Goal: Task Accomplishment & Management: Manage account settings

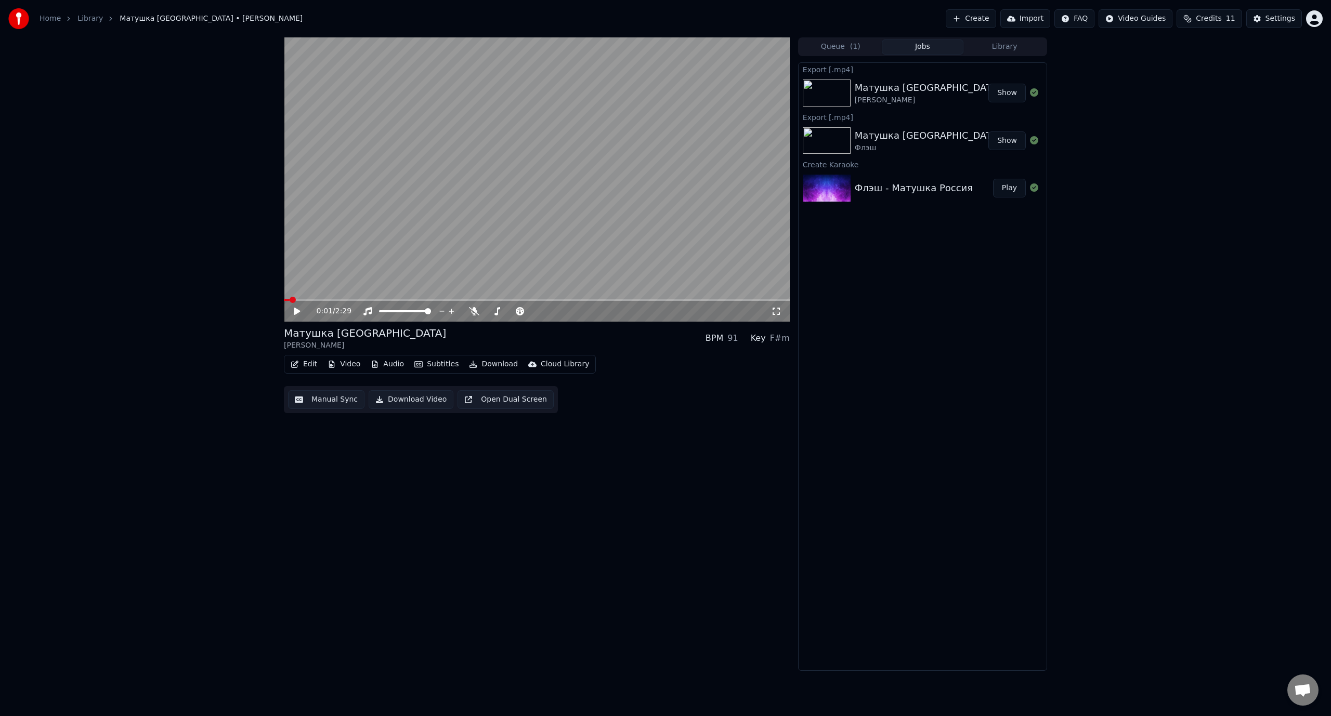
click at [310, 367] on button "Edit" at bounding box center [303, 364] width 35 height 15
click at [334, 404] on div "Edit Metadata" at bounding box center [333, 403] width 51 height 10
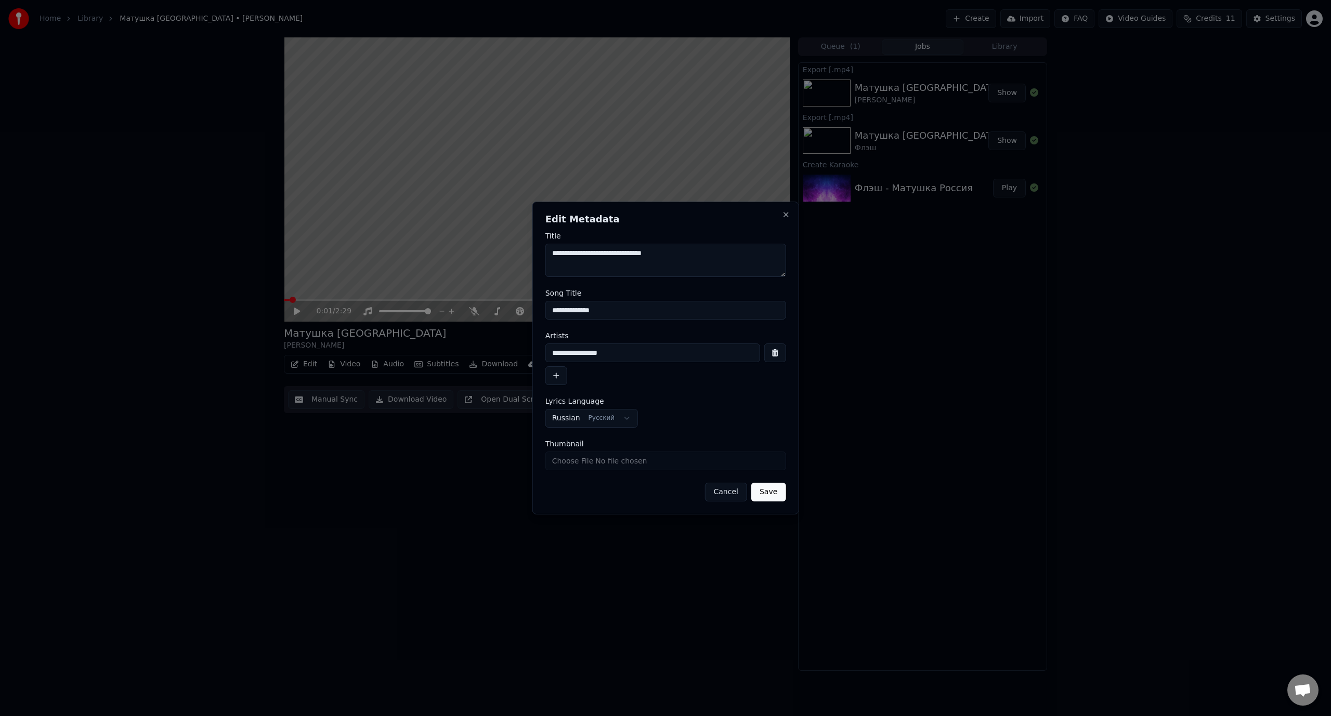
click at [657, 463] on input "Thumbnail" at bounding box center [665, 461] width 241 height 19
type input "**********"
click at [772, 495] on button "Save" at bounding box center [768, 492] width 34 height 19
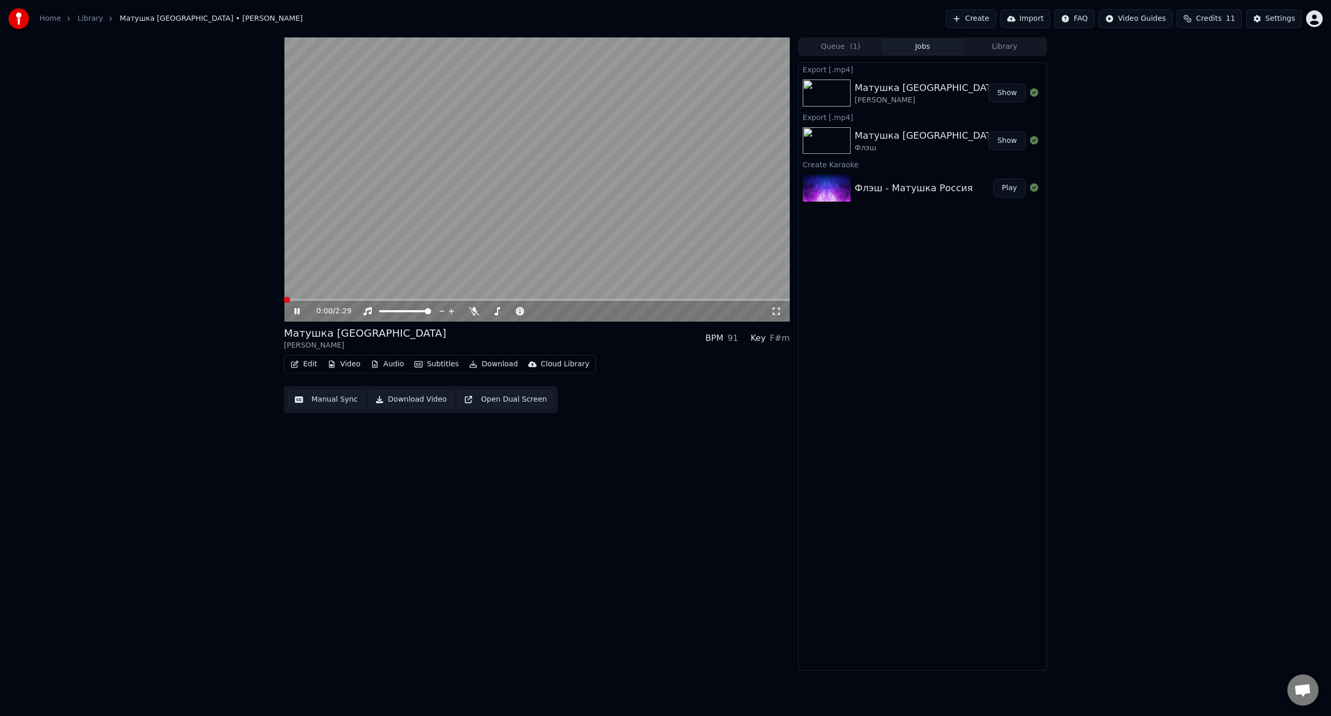
click at [284, 301] on span at bounding box center [287, 300] width 6 height 6
click at [297, 310] on icon at bounding box center [304, 311] width 24 height 8
click at [312, 365] on button "Edit" at bounding box center [303, 364] width 35 height 15
click at [331, 402] on div "Edit Metadata" at bounding box center [333, 403] width 51 height 10
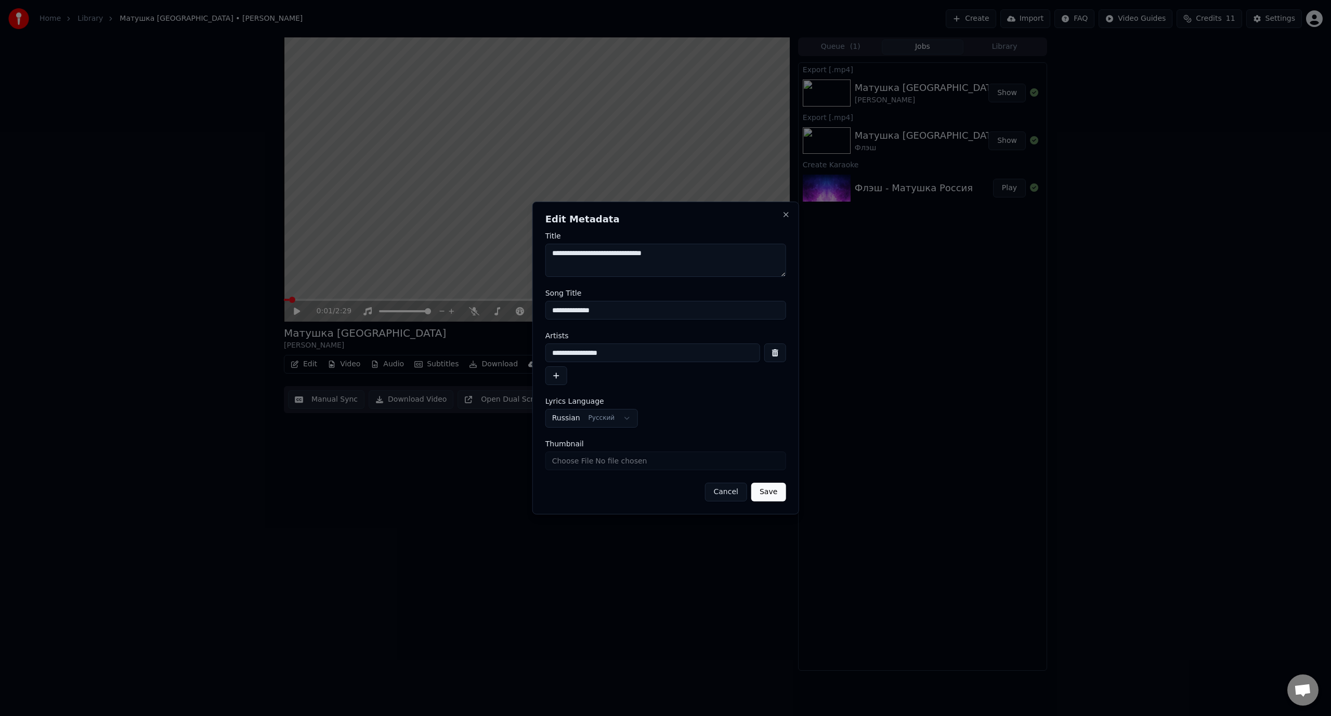
click at [642, 463] on input "Thumbnail" at bounding box center [665, 461] width 241 height 19
type input "**********"
click at [770, 491] on button "Save" at bounding box center [768, 492] width 34 height 19
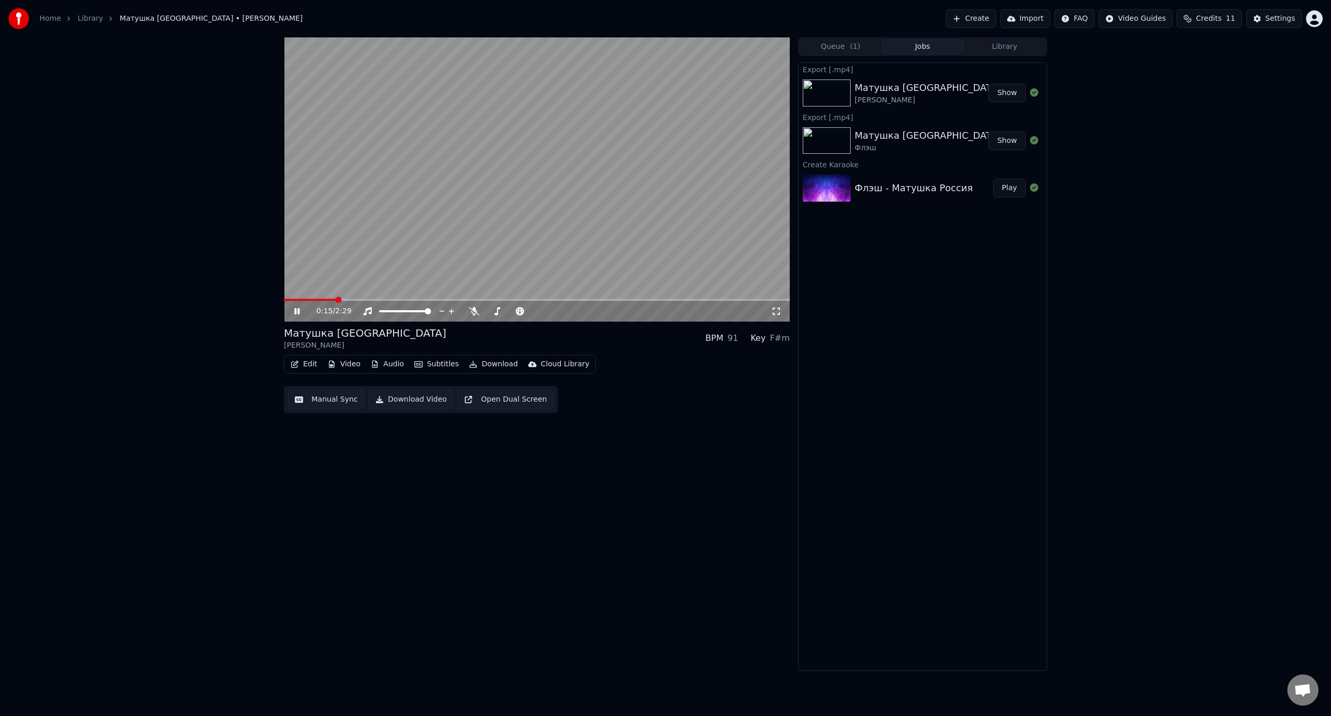
click at [295, 310] on icon at bounding box center [296, 311] width 5 height 6
click at [308, 365] on button "Edit" at bounding box center [303, 364] width 35 height 15
click at [325, 406] on div "Edit Metadata" at bounding box center [333, 403] width 51 height 10
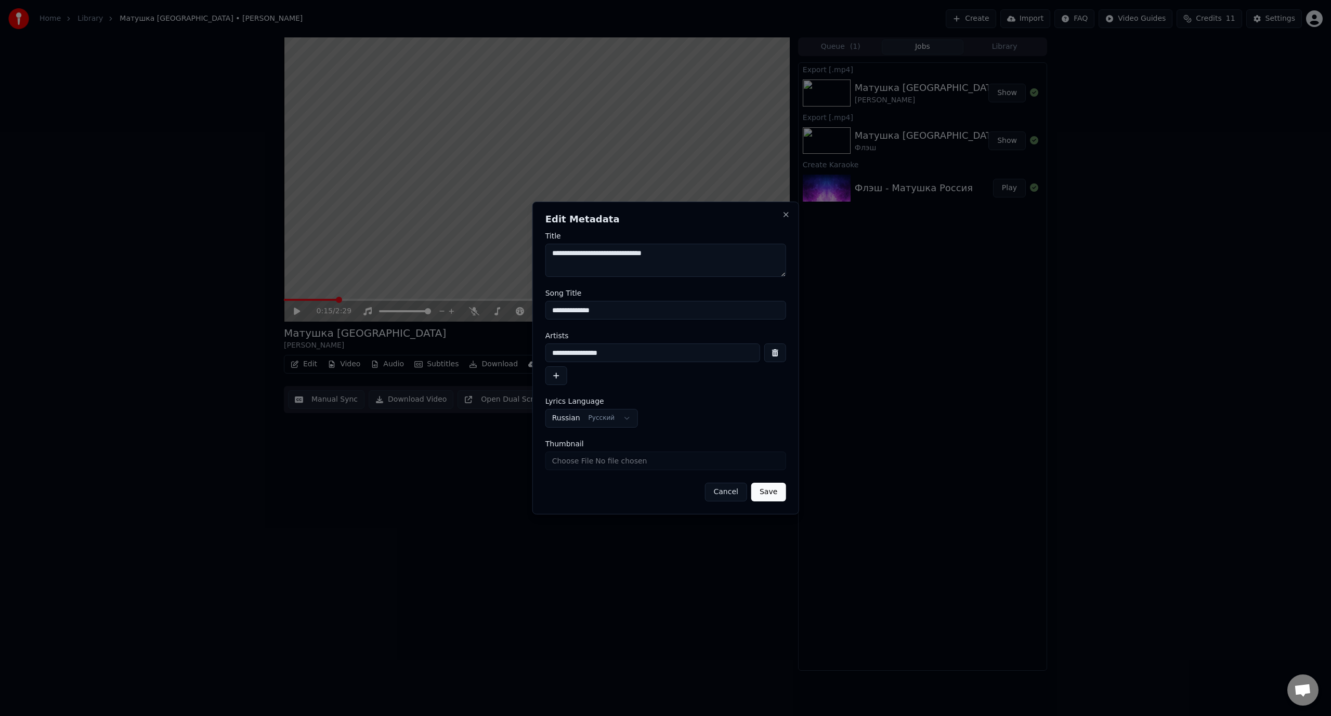
click at [652, 462] on input "Thumbnail" at bounding box center [665, 461] width 241 height 19
type input "**********"
click at [770, 495] on button "Save" at bounding box center [768, 492] width 34 height 19
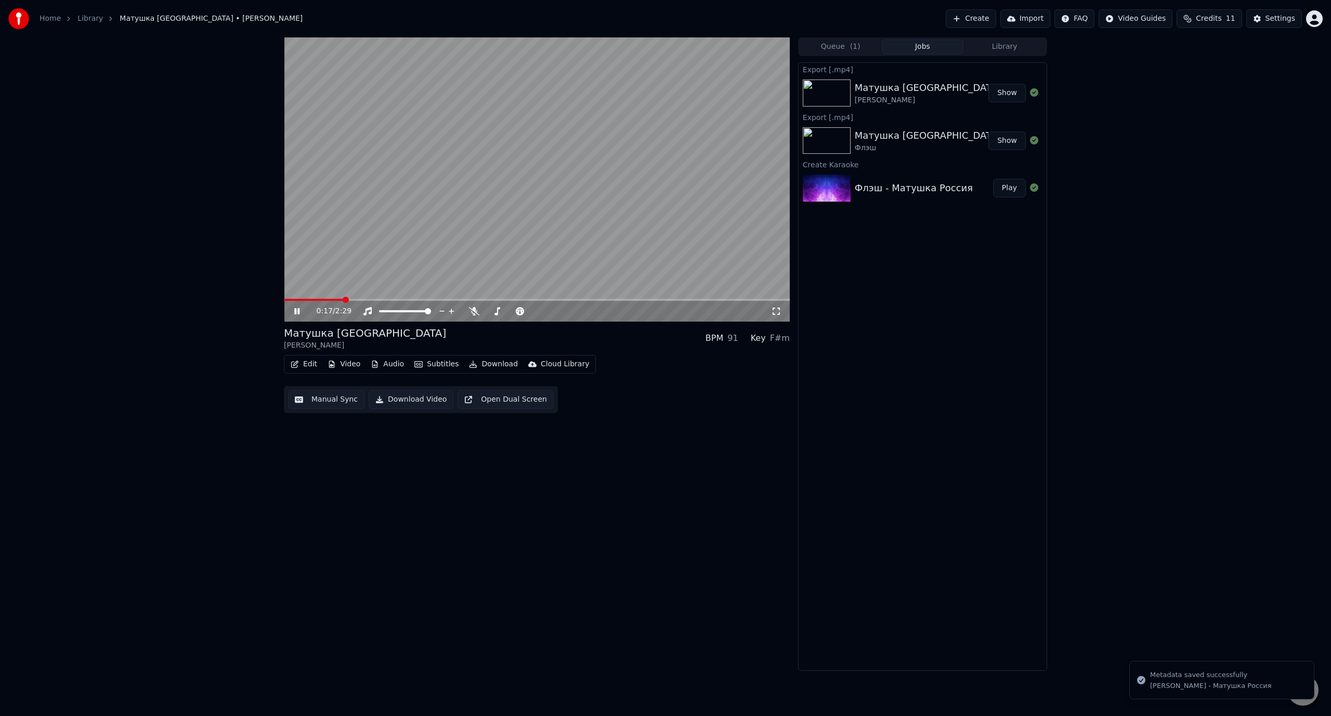
click at [297, 312] on icon at bounding box center [304, 311] width 24 height 8
click at [284, 301] on span at bounding box center [284, 300] width 0 height 2
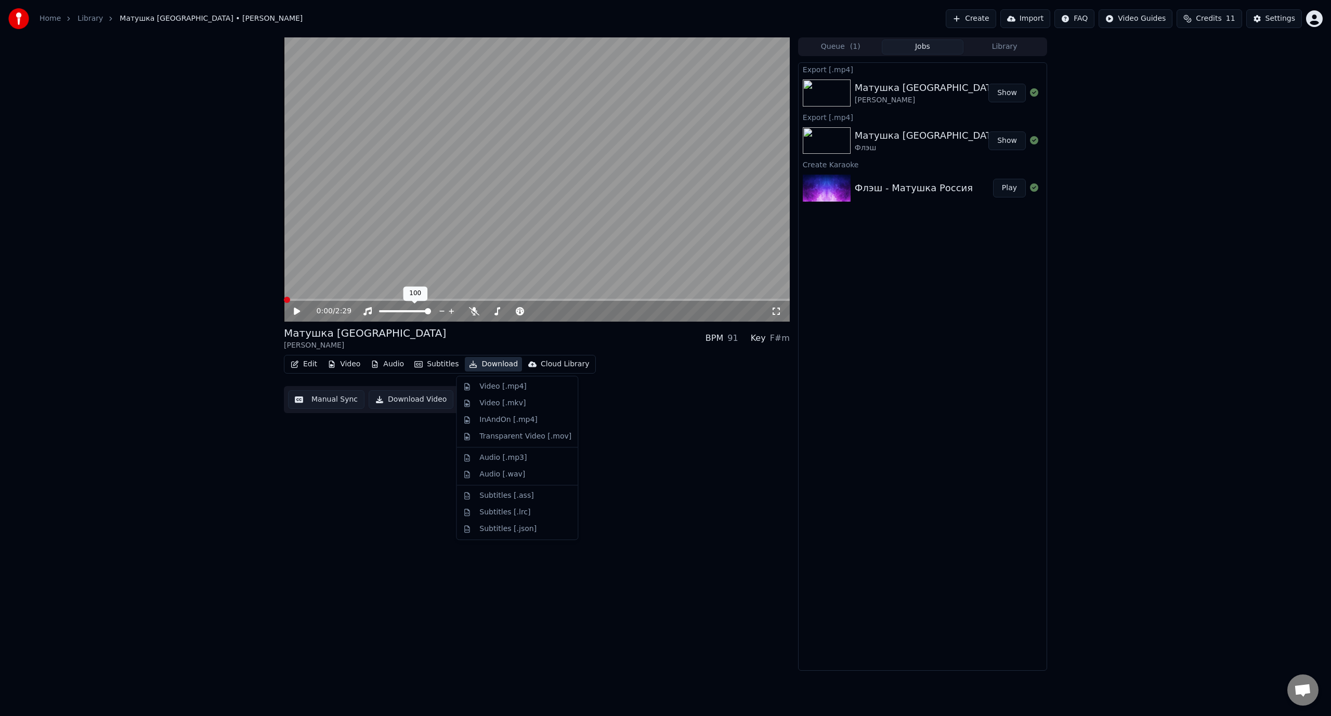
click at [485, 364] on button "Download" at bounding box center [493, 364] width 57 height 15
click at [492, 388] on div "Video [.mp4]" at bounding box center [502, 387] width 47 height 10
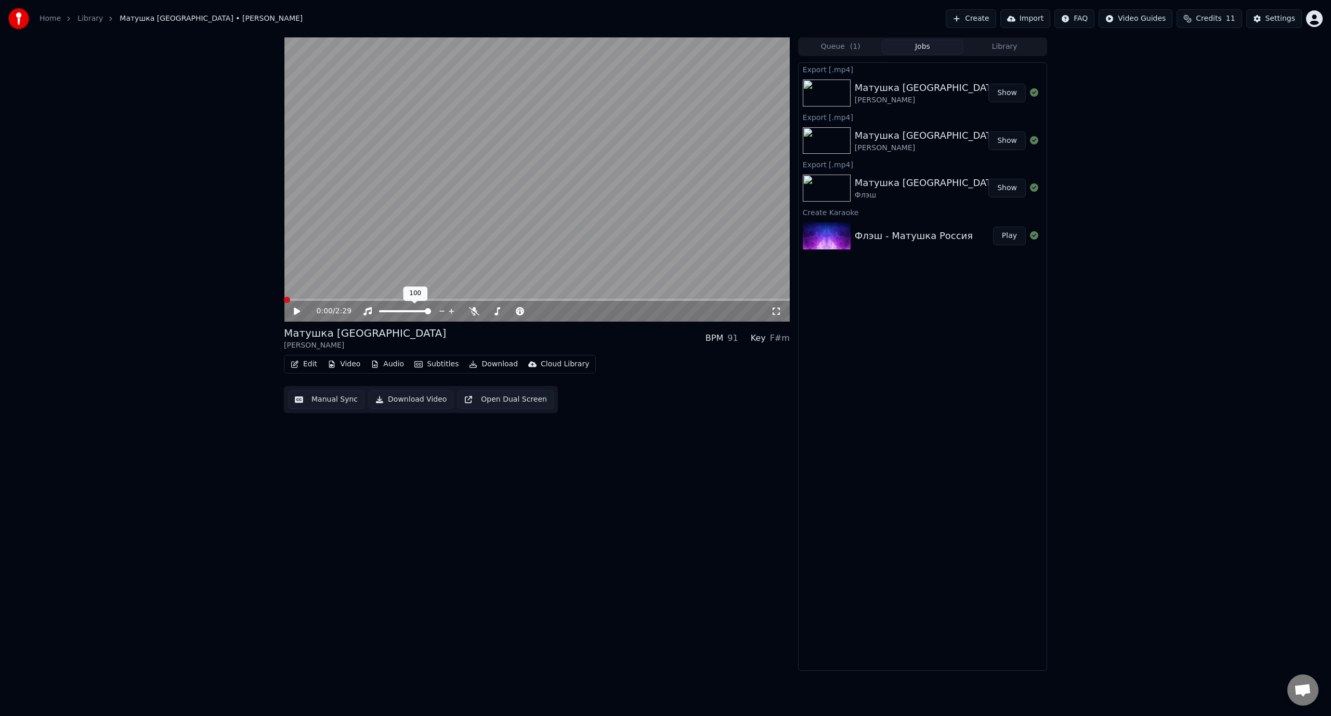
click at [1009, 92] on button "Show" at bounding box center [1006, 93] width 37 height 19
click at [310, 364] on button "Edit" at bounding box center [303, 364] width 35 height 15
click at [336, 401] on div "Edit Metadata" at bounding box center [333, 403] width 51 height 10
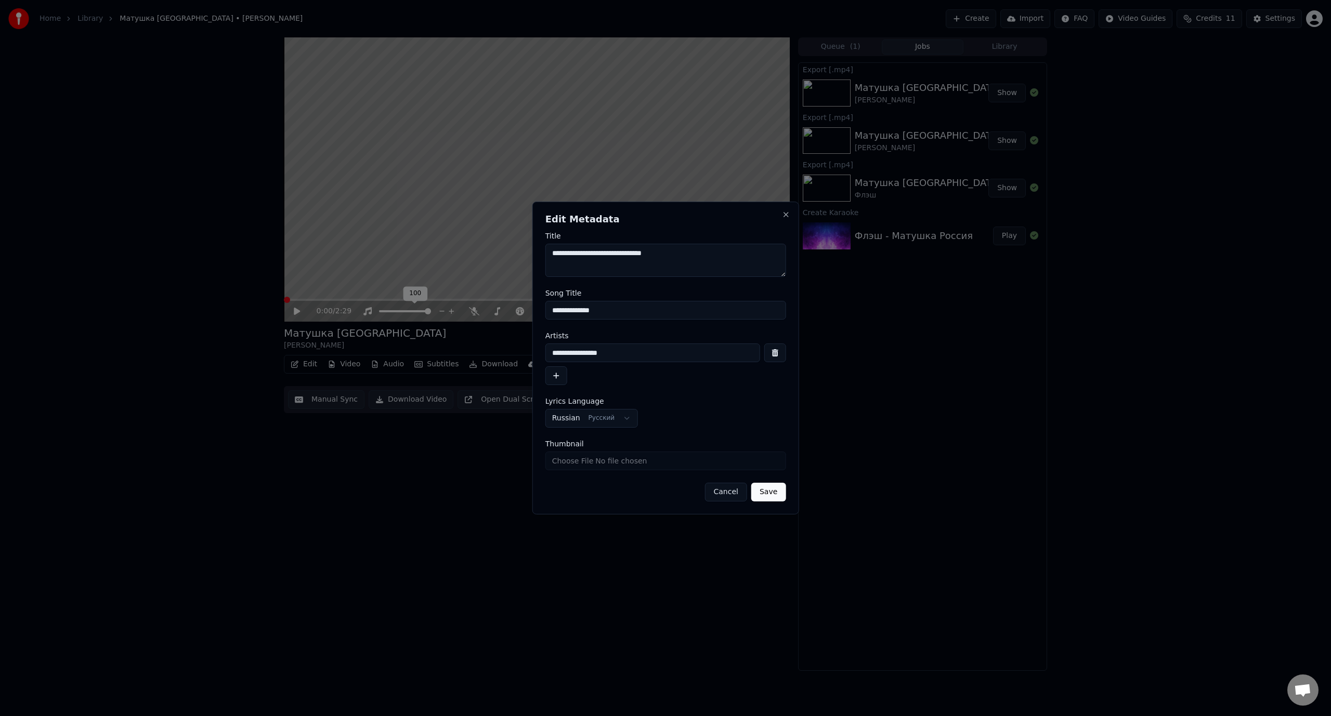
click at [613, 463] on input "Thumbnail" at bounding box center [665, 461] width 241 height 19
type input "**********"
click at [572, 444] on span "Thumbnail" at bounding box center [564, 443] width 38 height 7
click at [572, 452] on input "Thumbnail" at bounding box center [665, 461] width 241 height 19
click at [657, 463] on input "Thumbnail" at bounding box center [665, 461] width 241 height 19
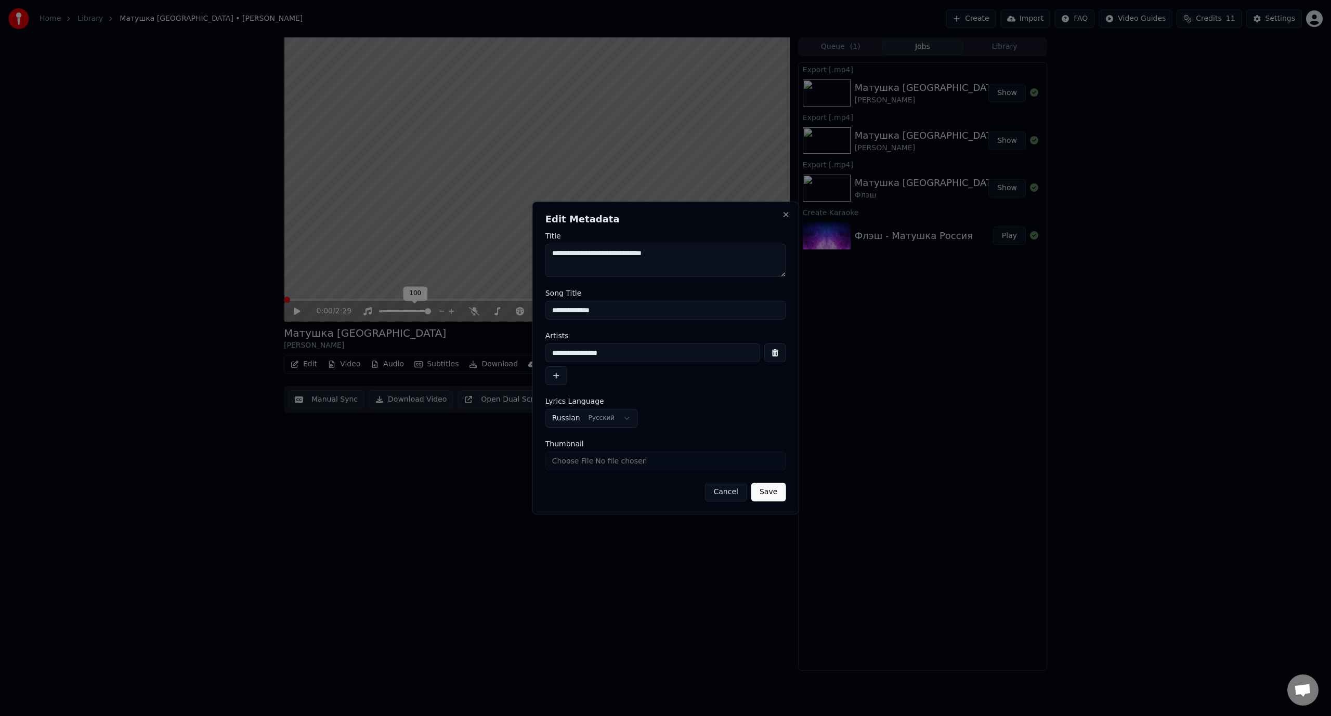
type input "**********"
click at [776, 494] on button "Save" at bounding box center [768, 492] width 34 height 19
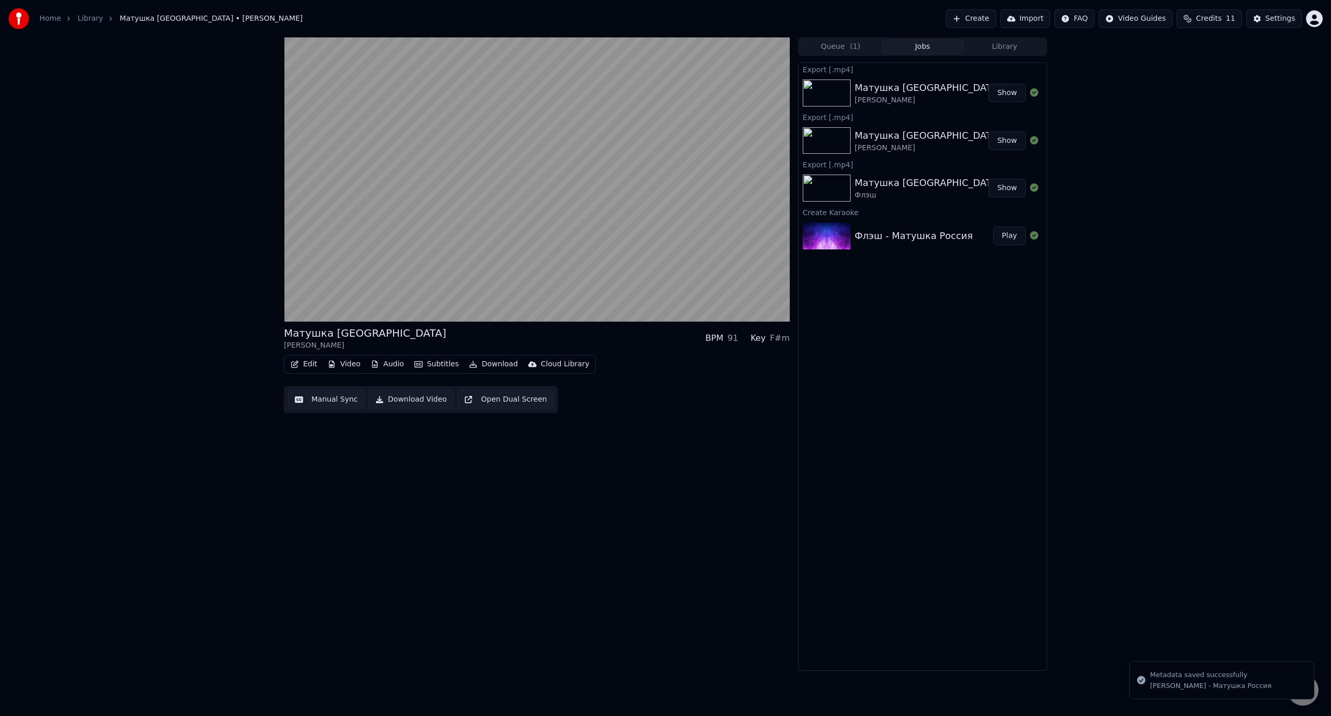
click at [896, 87] on div "Матушка [GEOGRAPHIC_DATA]" at bounding box center [928, 88] width 146 height 15
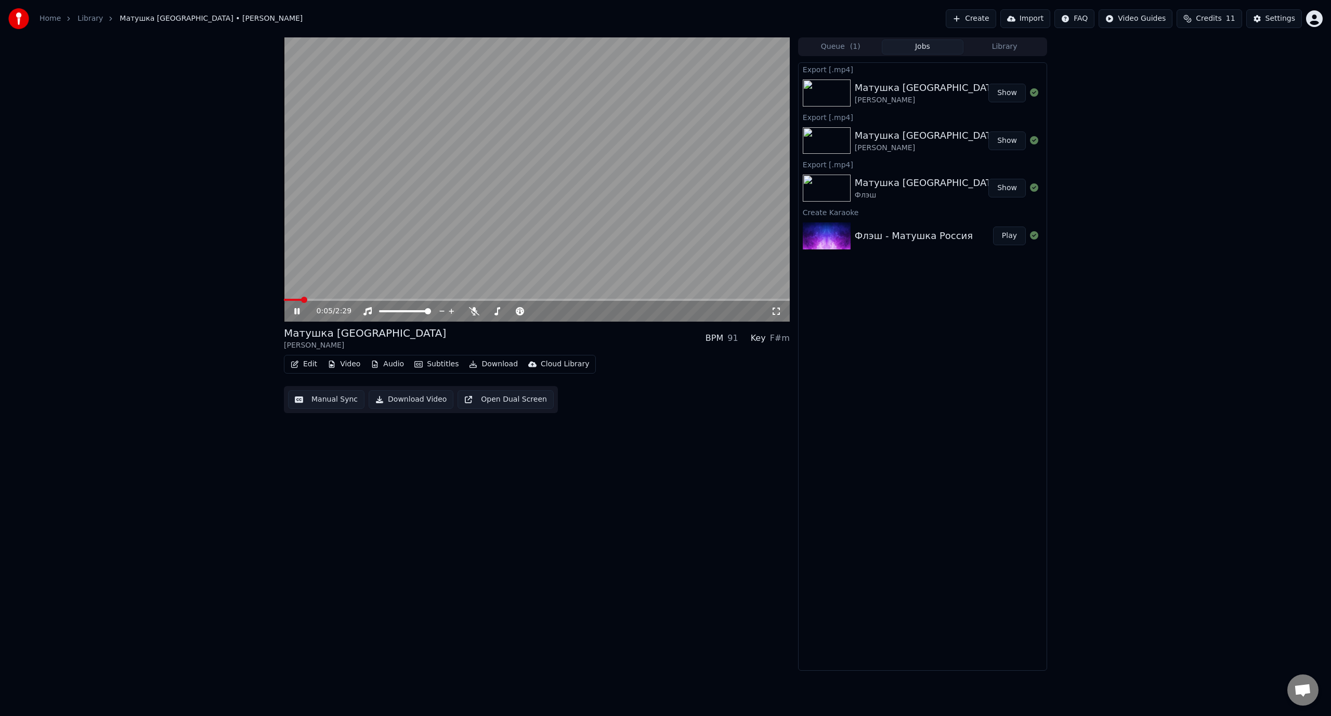
click at [300, 308] on icon at bounding box center [304, 311] width 24 height 8
click at [825, 91] on img at bounding box center [827, 93] width 48 height 27
click at [895, 97] on div "[PERSON_NAME]" at bounding box center [928, 100] width 146 height 10
click at [1010, 93] on button "Show" at bounding box center [1006, 93] width 37 height 19
click at [836, 94] on img at bounding box center [827, 93] width 48 height 27
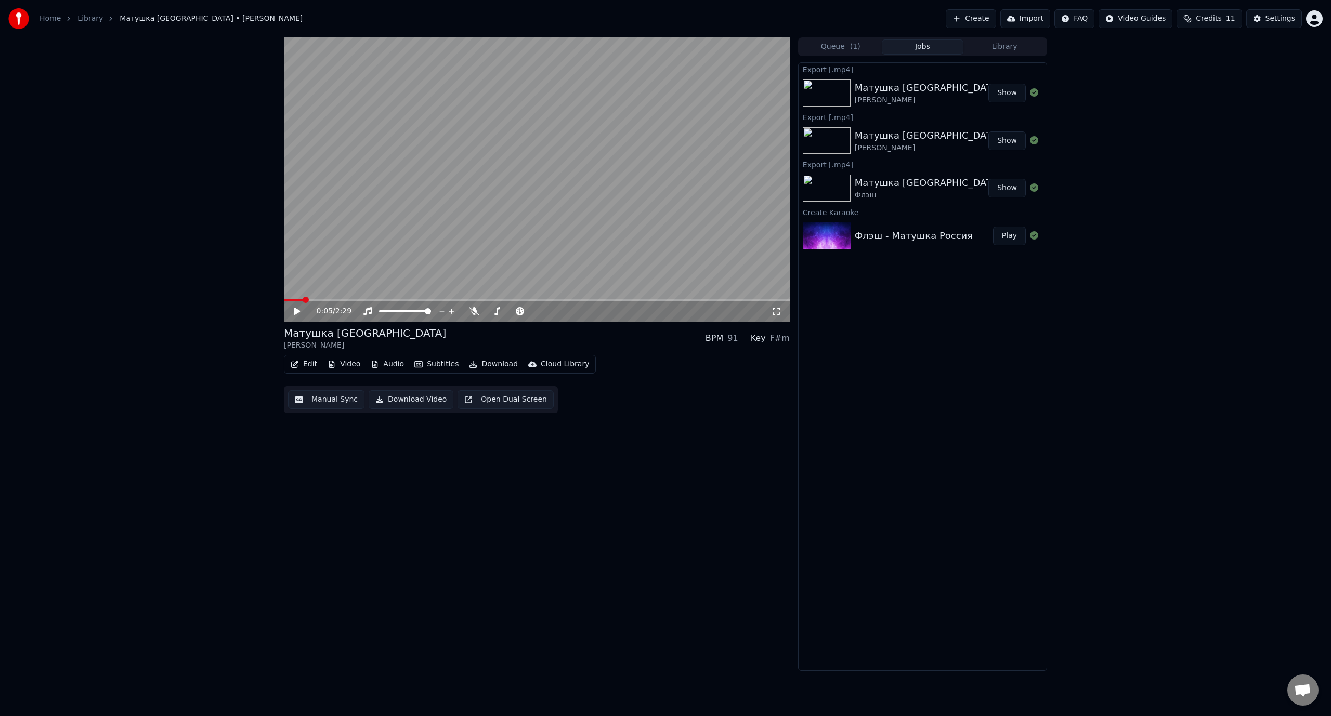
click at [836, 94] on img at bounding box center [827, 93] width 48 height 27
click at [309, 362] on button "Edit" at bounding box center [303, 364] width 35 height 15
click at [340, 441] on div "Style Editor" at bounding box center [329, 441] width 42 height 10
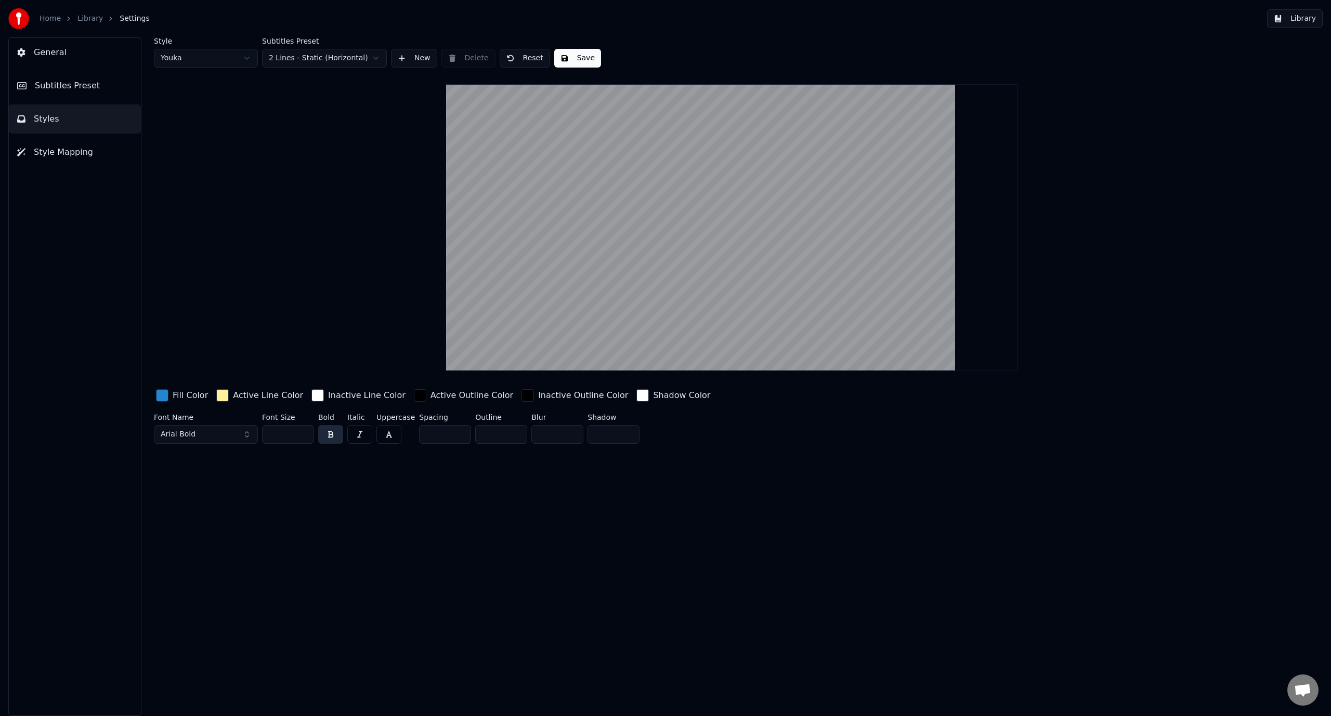
click at [63, 87] on span "Subtitles Preset" at bounding box center [67, 86] width 65 height 12
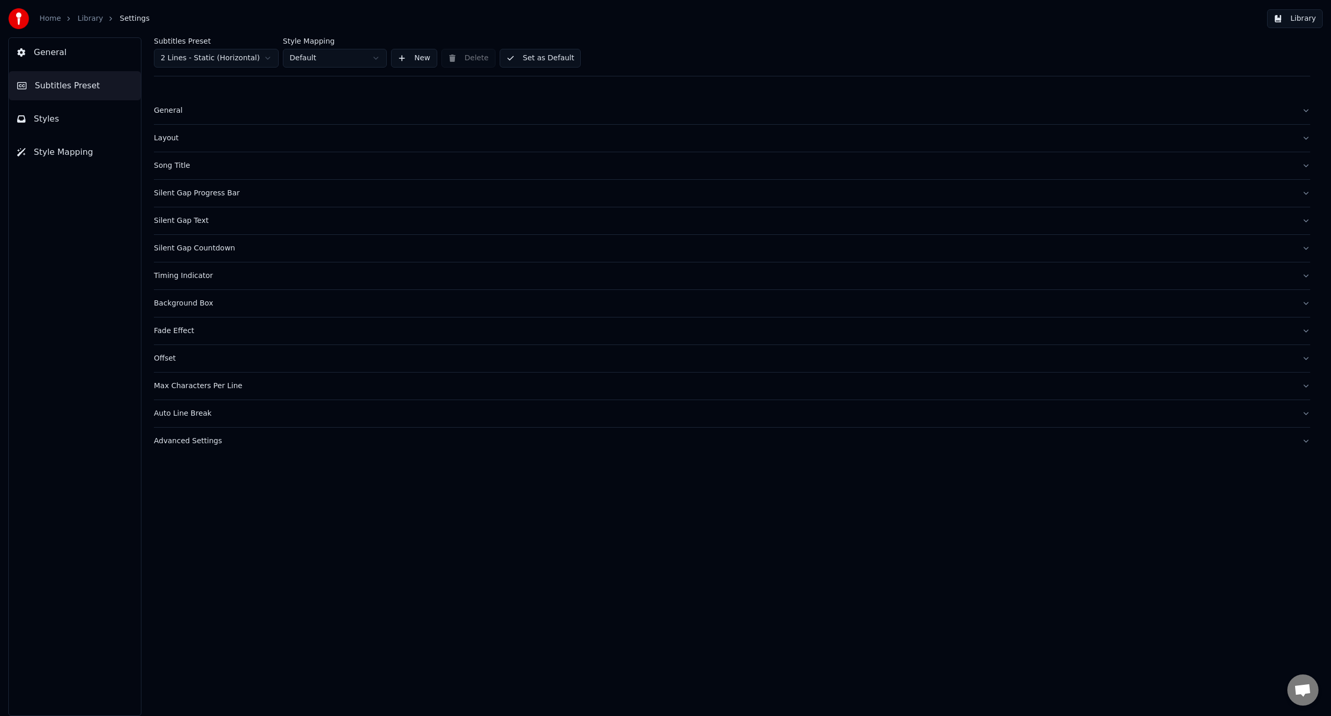
click at [193, 303] on div "Background Box" at bounding box center [724, 303] width 1140 height 10
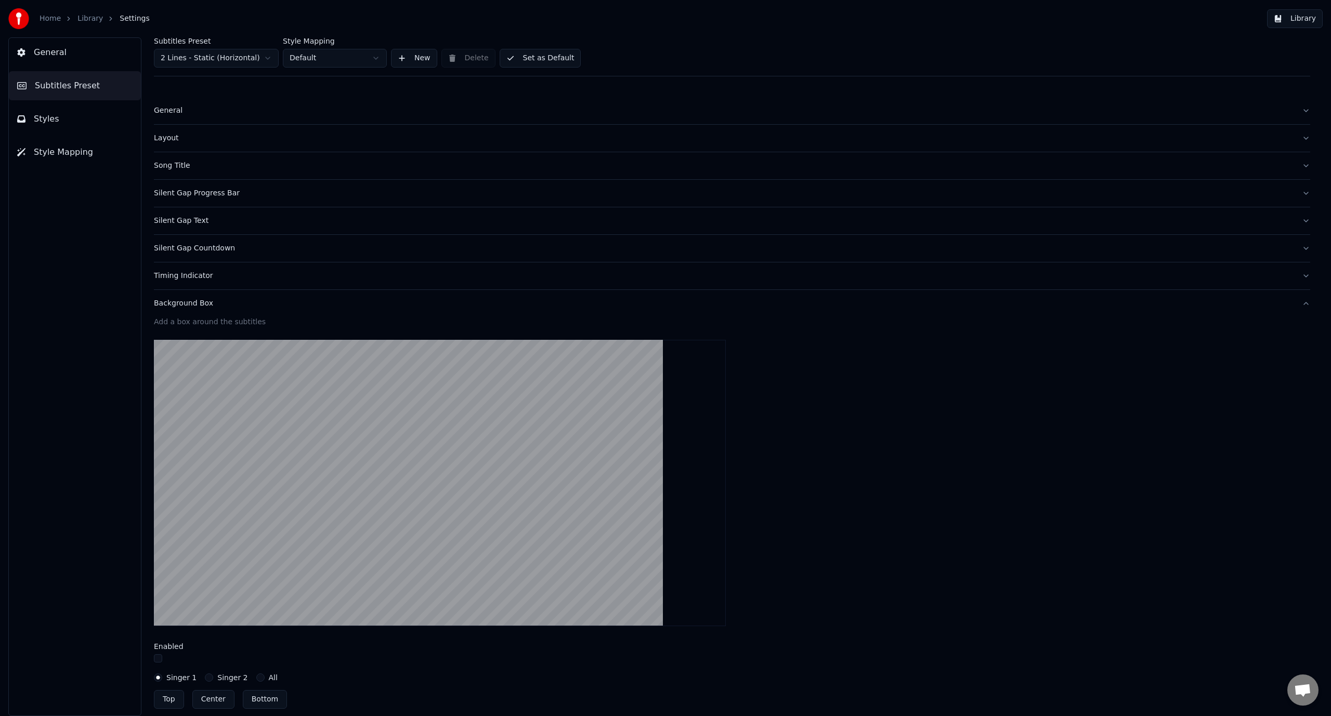
click at [193, 303] on div "Background Box" at bounding box center [724, 303] width 1140 height 10
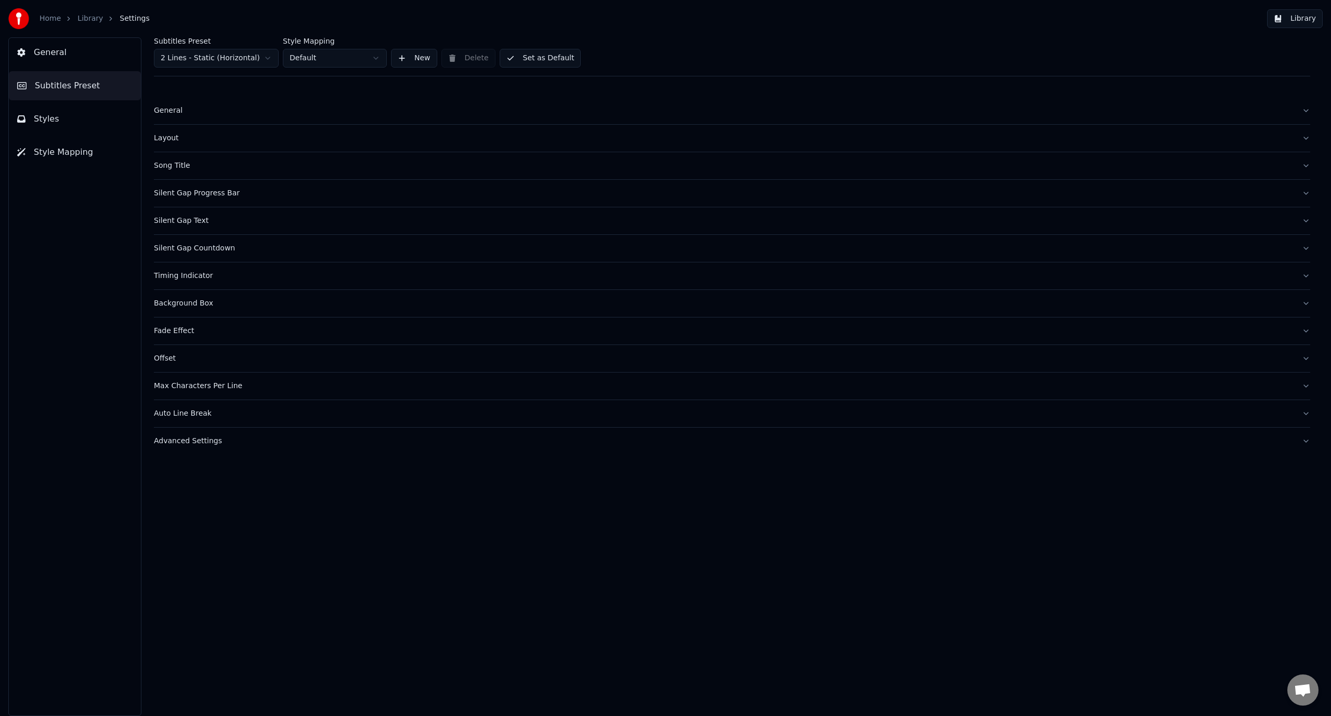
click at [52, 117] on span "Styles" at bounding box center [46, 119] width 25 height 12
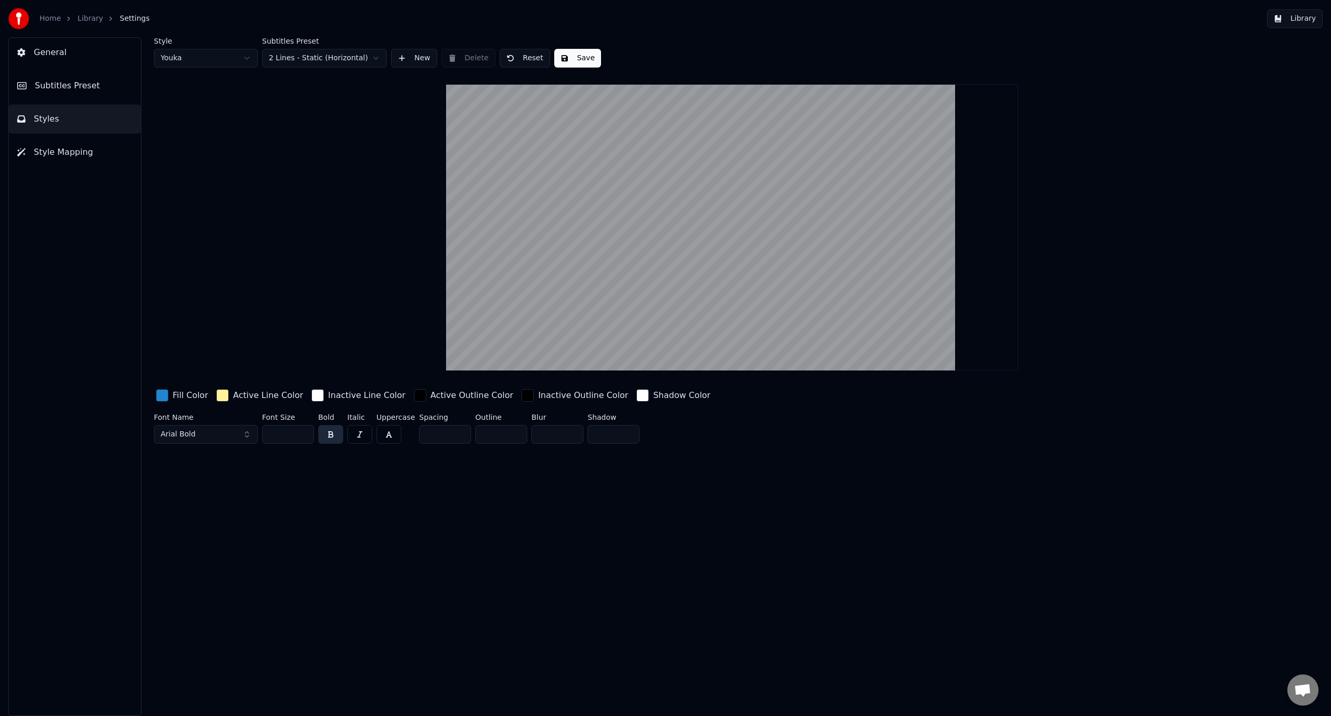
click at [65, 151] on span "Style Mapping" at bounding box center [63, 152] width 59 height 12
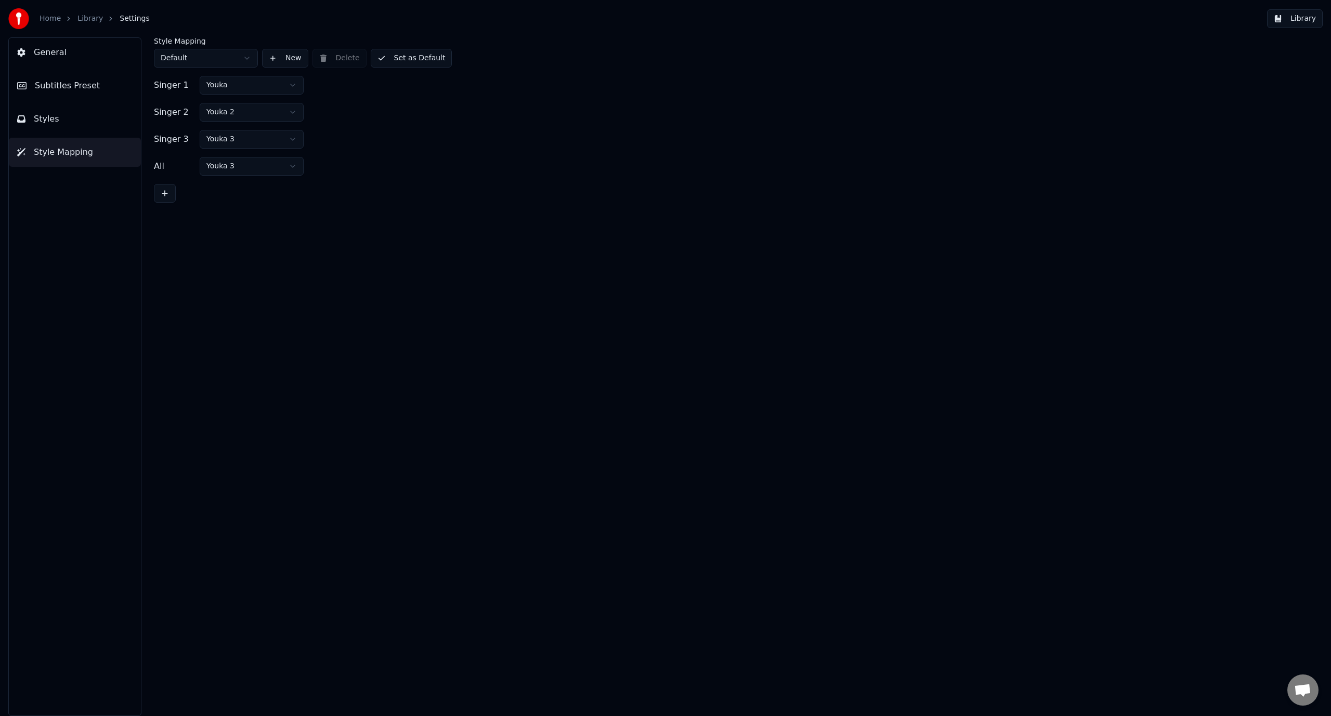
click at [51, 54] on span "General" at bounding box center [50, 52] width 33 height 12
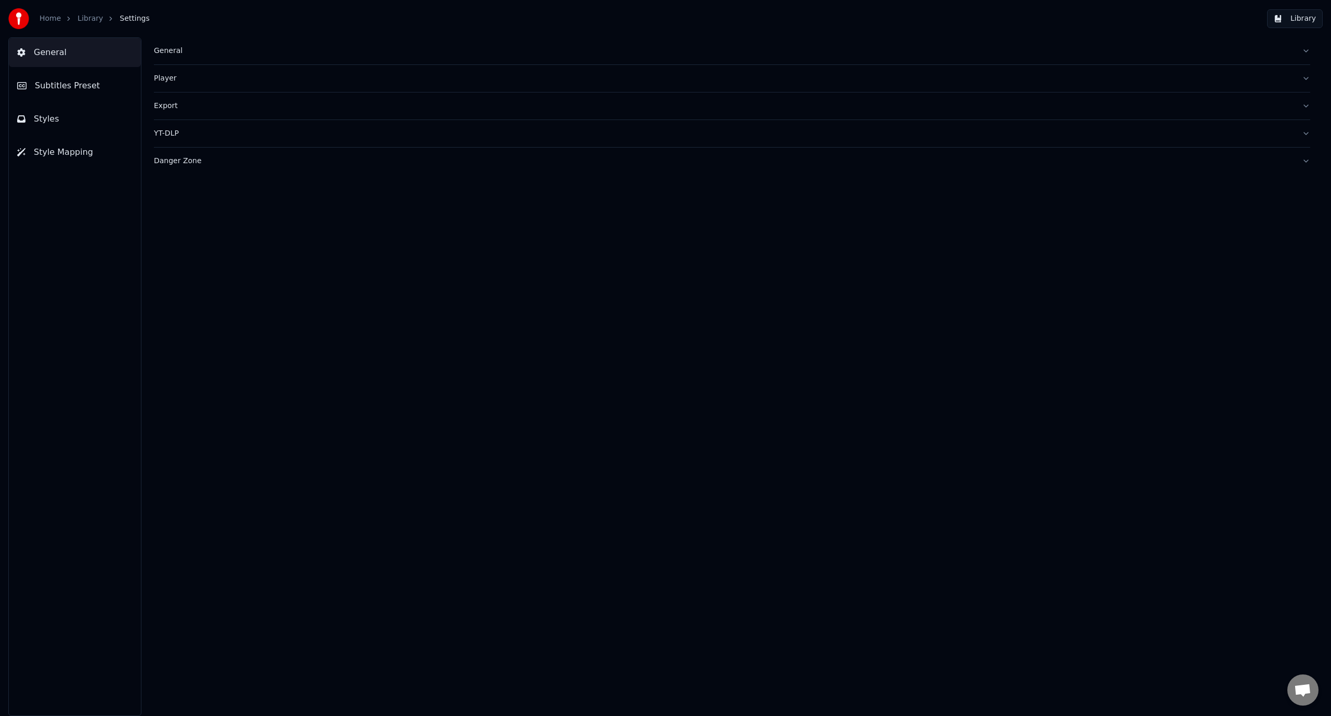
click at [53, 84] on span "Subtitles Preset" at bounding box center [67, 86] width 65 height 12
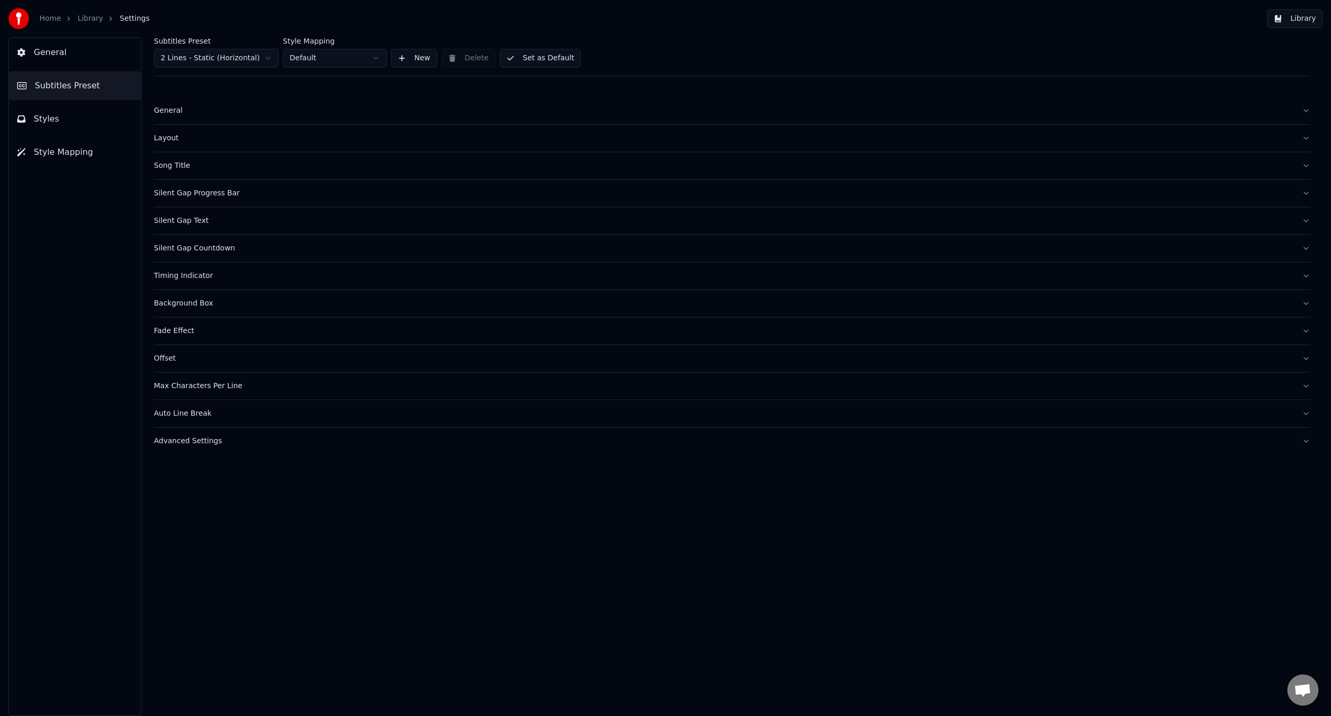
click at [261, 437] on div "Advanced Settings" at bounding box center [724, 441] width 1140 height 10
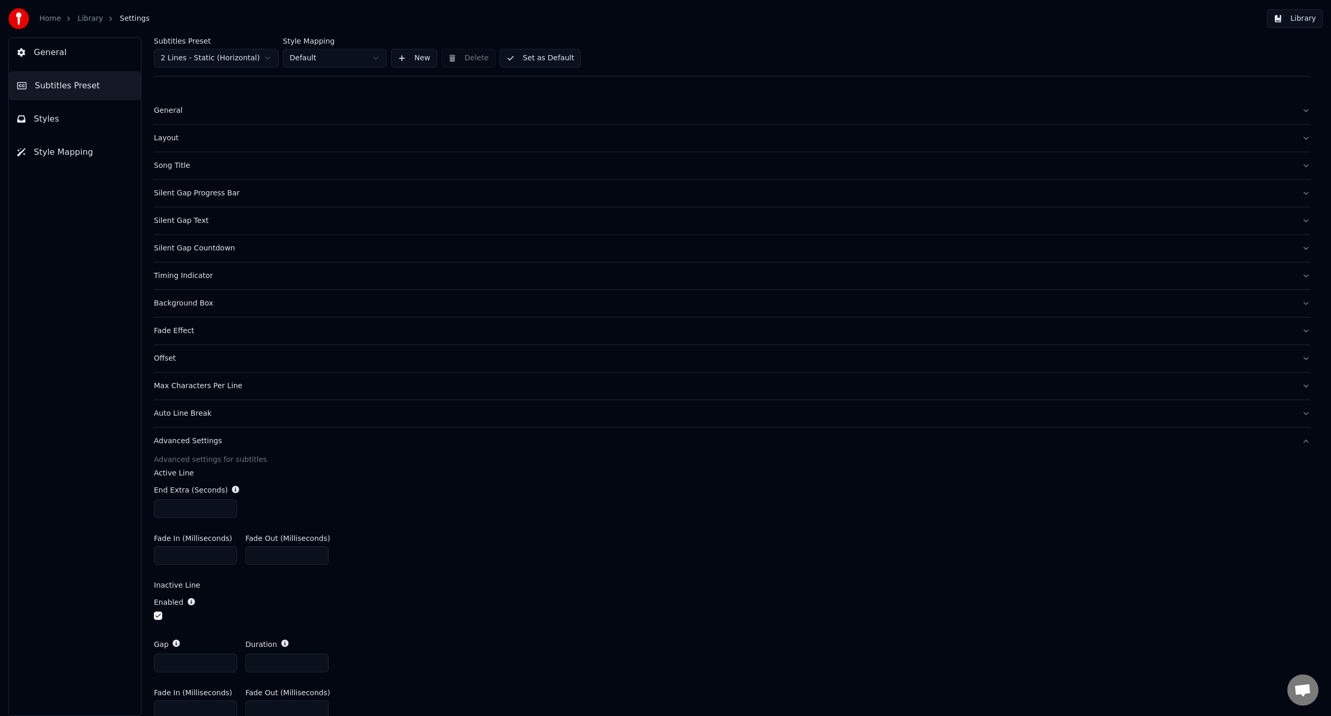
click at [224, 299] on div "Background Box" at bounding box center [724, 303] width 1140 height 10
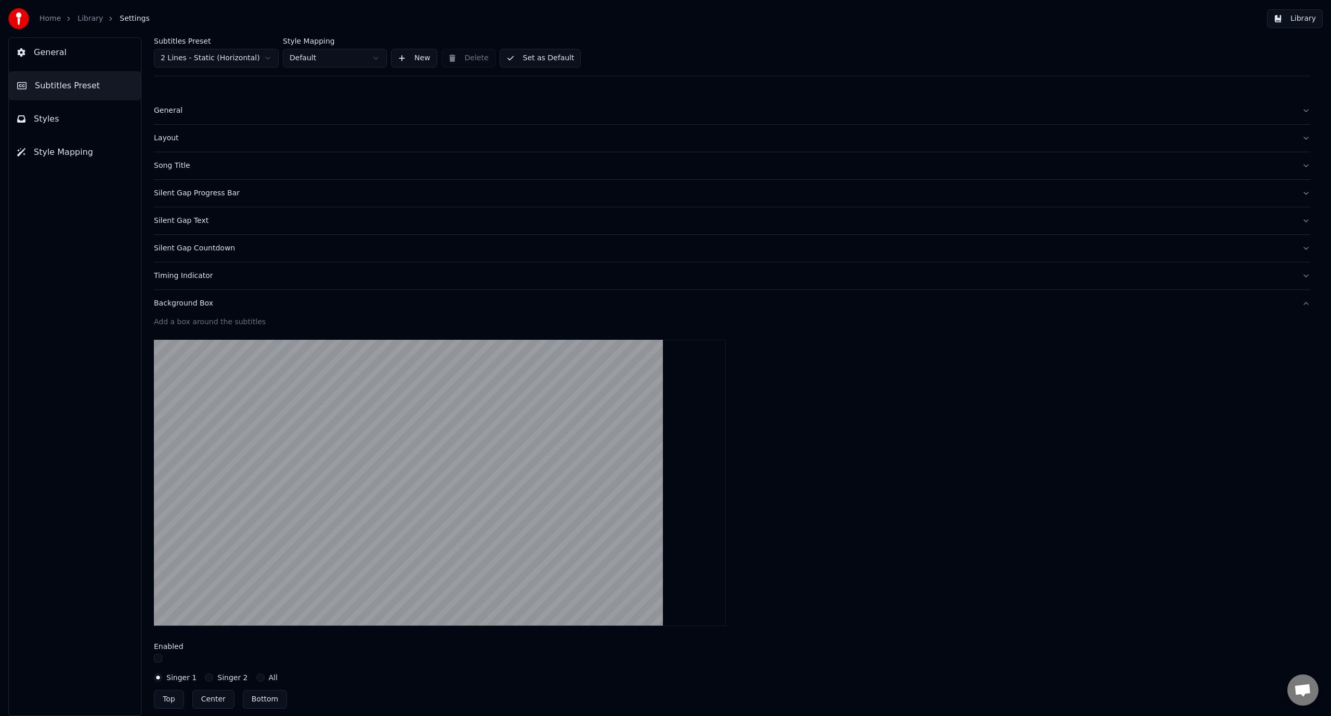
click at [395, 474] on video at bounding box center [440, 483] width 572 height 286
click at [212, 219] on div "Silent Gap Text" at bounding box center [724, 221] width 1140 height 10
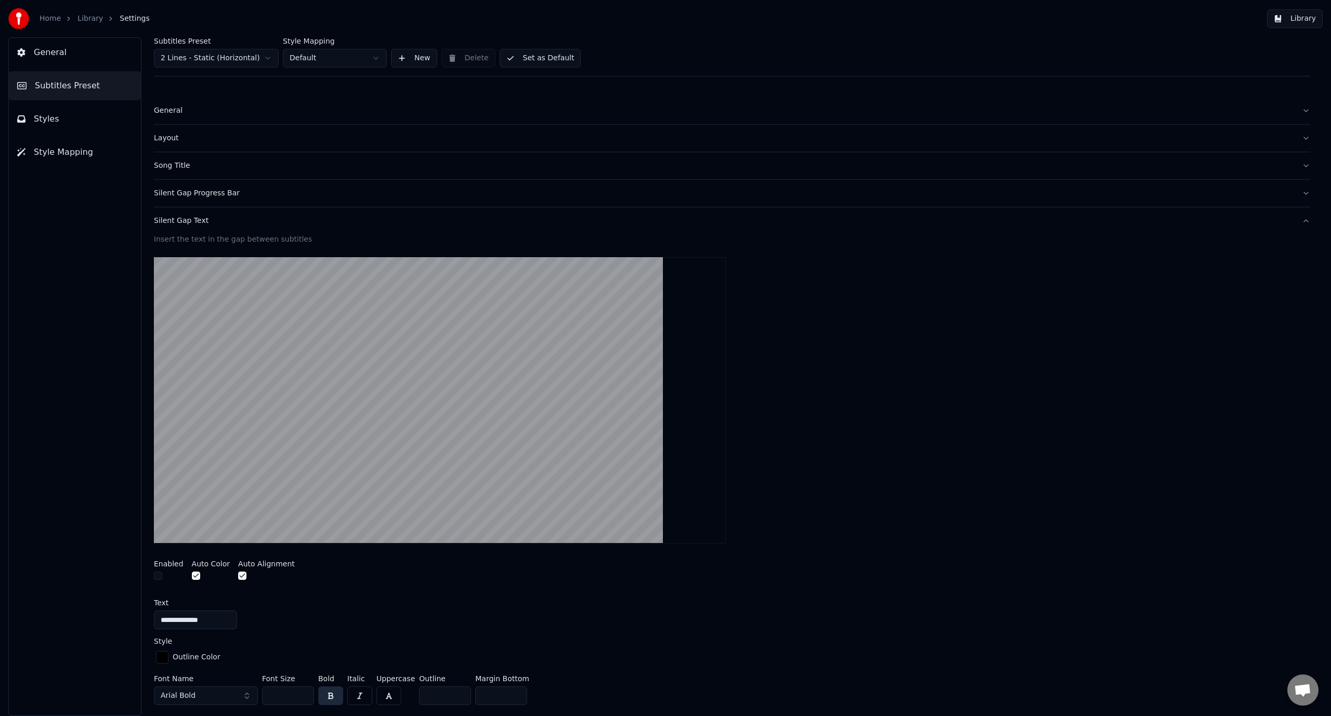
click at [192, 140] on div "Layout" at bounding box center [724, 138] width 1140 height 10
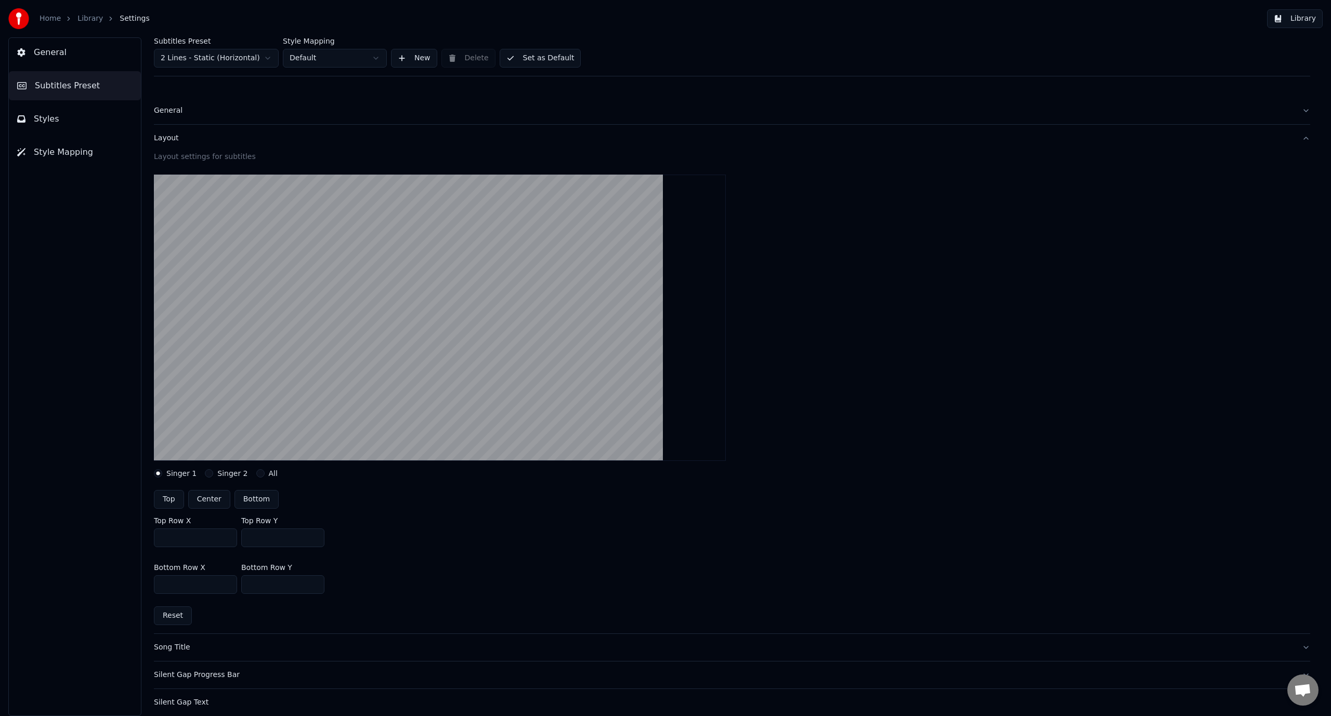
click at [204, 107] on div "General" at bounding box center [724, 111] width 1140 height 10
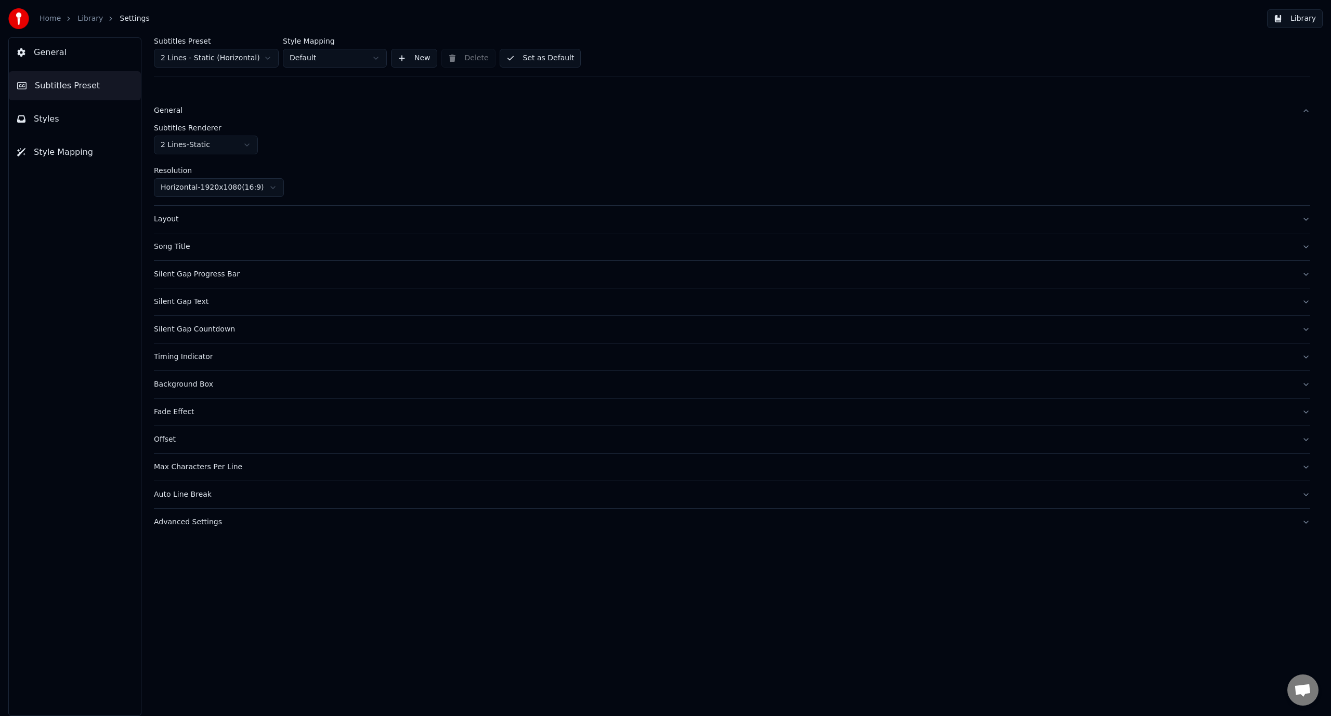
click at [61, 155] on span "Style Mapping" at bounding box center [63, 152] width 59 height 12
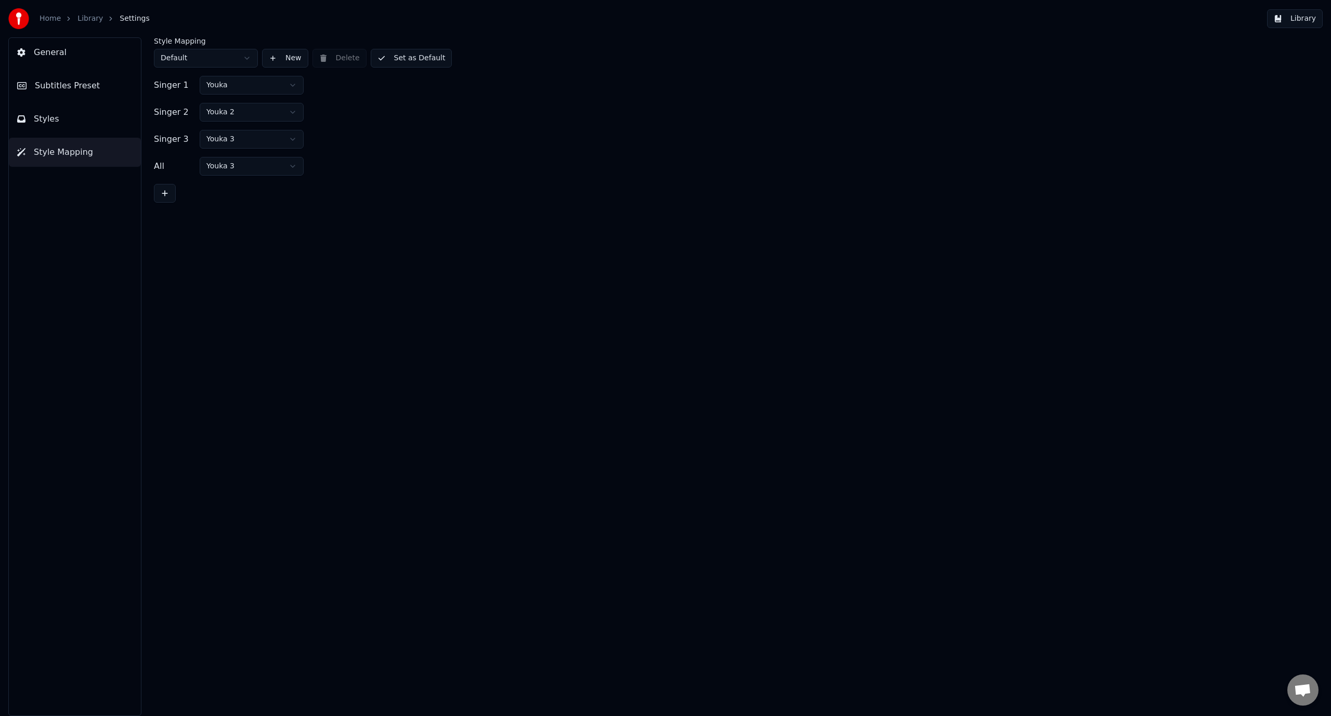
click at [53, 129] on button "Styles" at bounding box center [75, 118] width 132 height 29
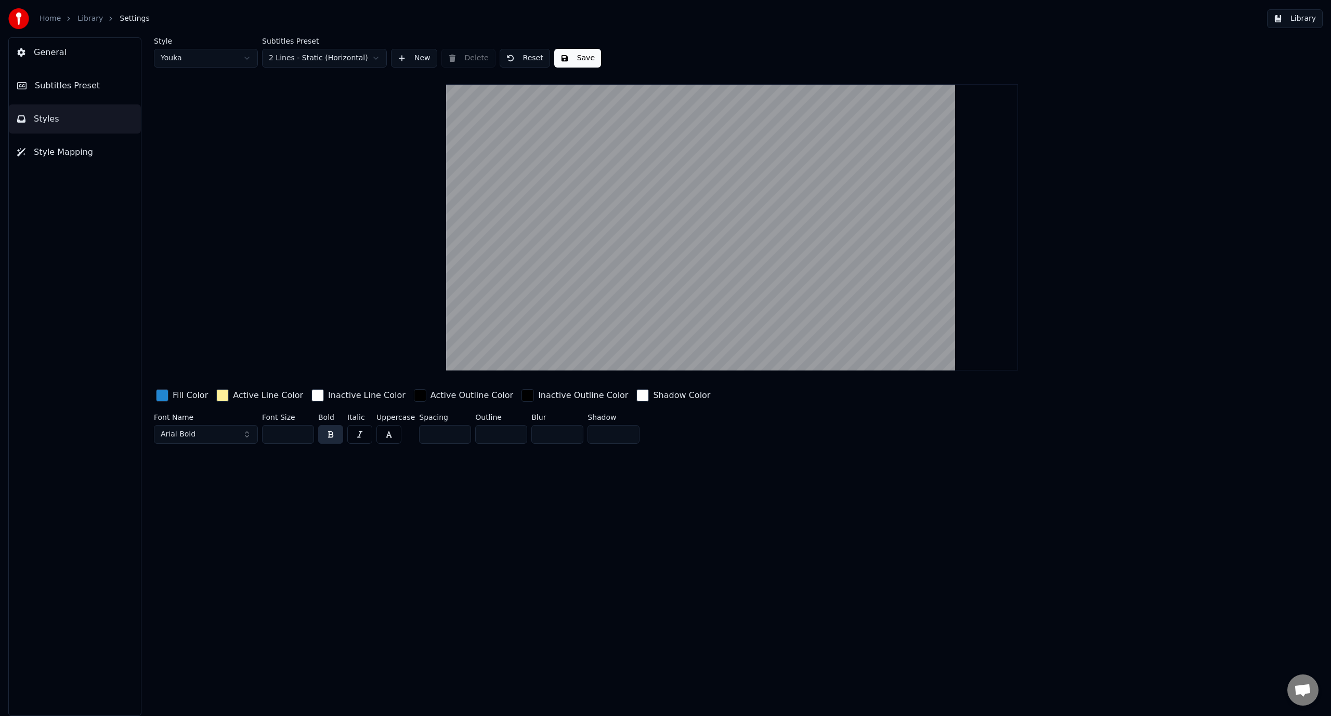
click at [70, 93] on button "Subtitles Preset" at bounding box center [75, 85] width 132 height 29
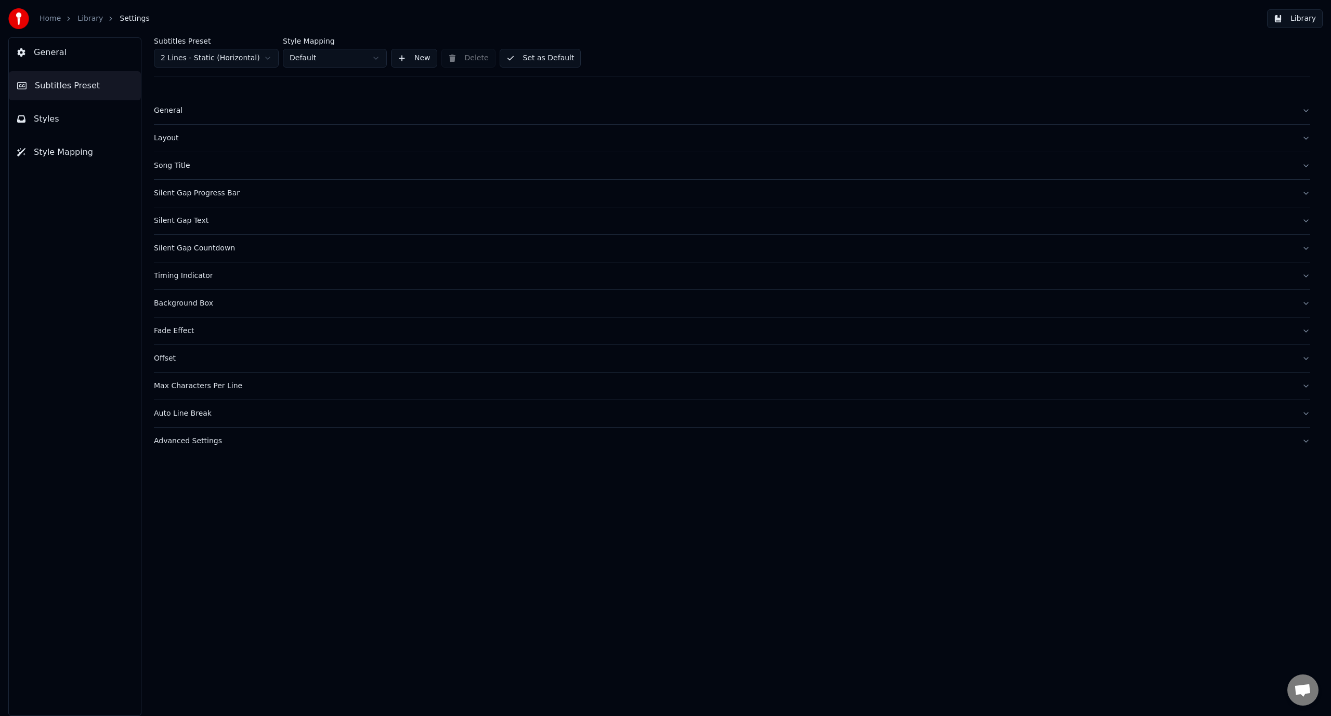
click at [268, 375] on button "Max Characters Per Line" at bounding box center [732, 386] width 1156 height 27
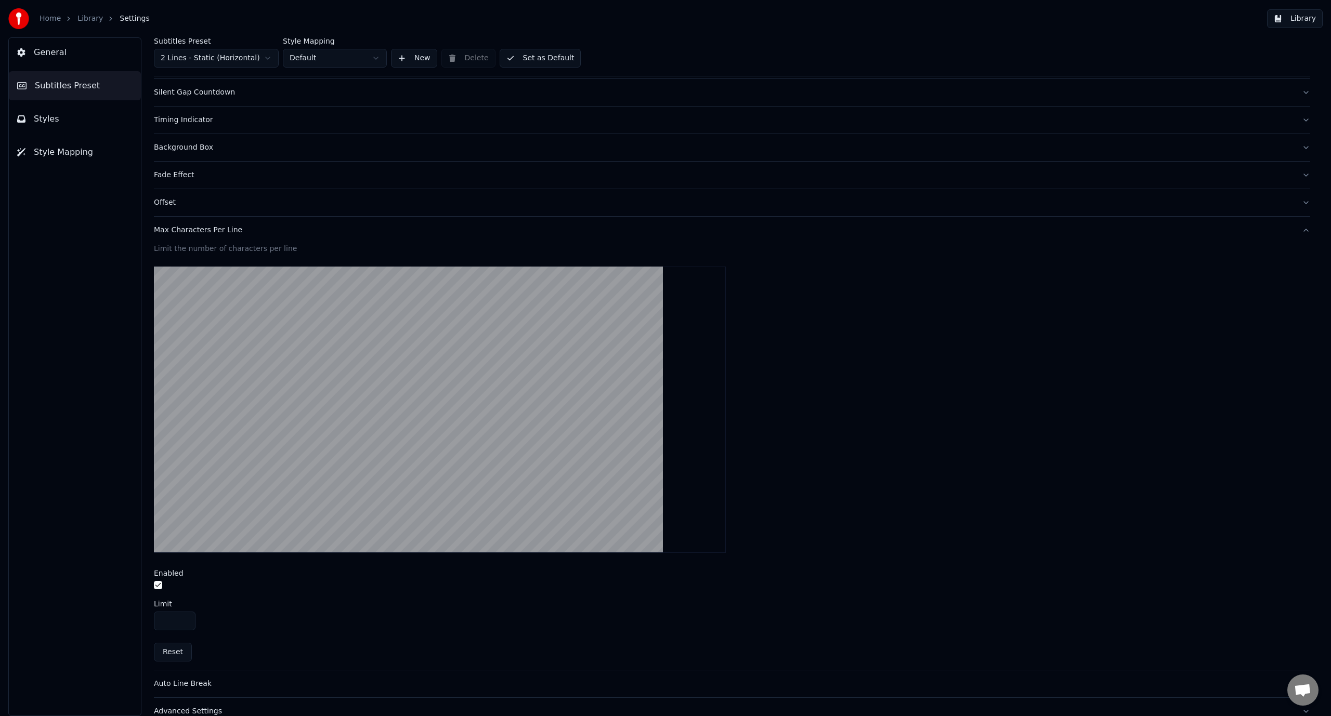
scroll to position [171, 0]
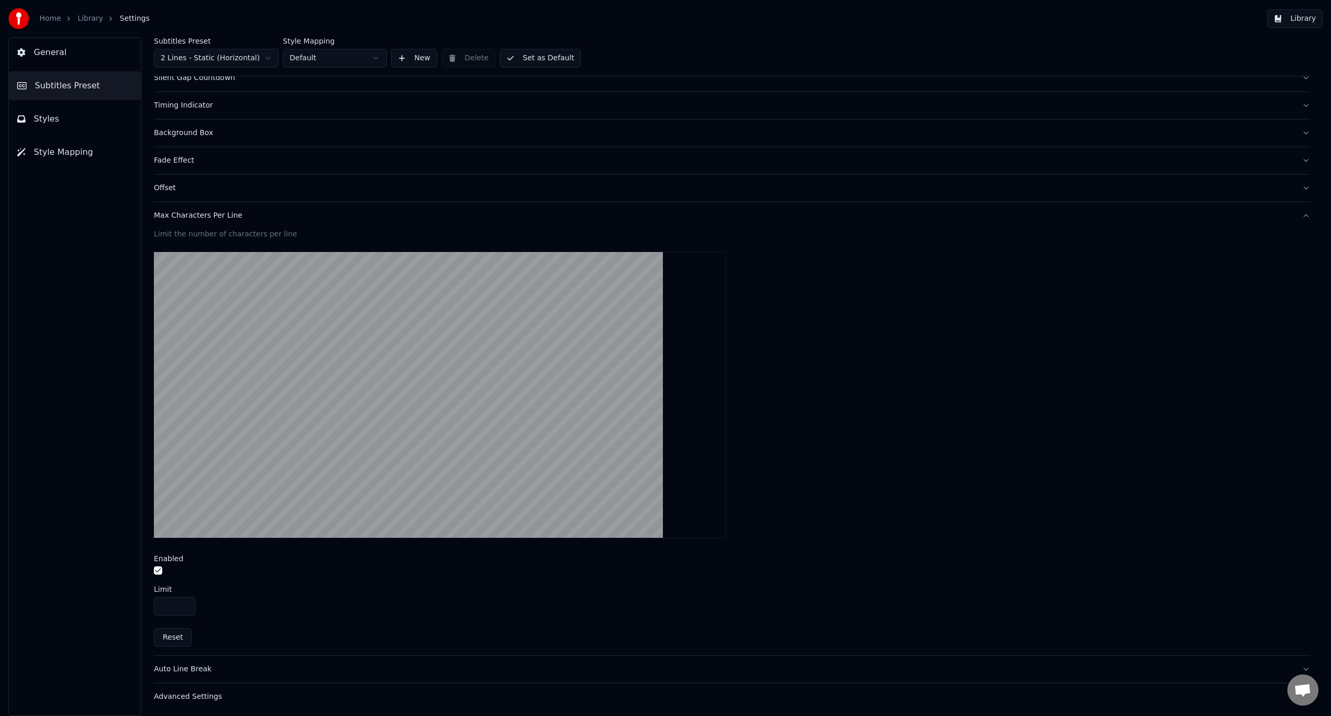
click at [58, 51] on span "General" at bounding box center [50, 52] width 33 height 12
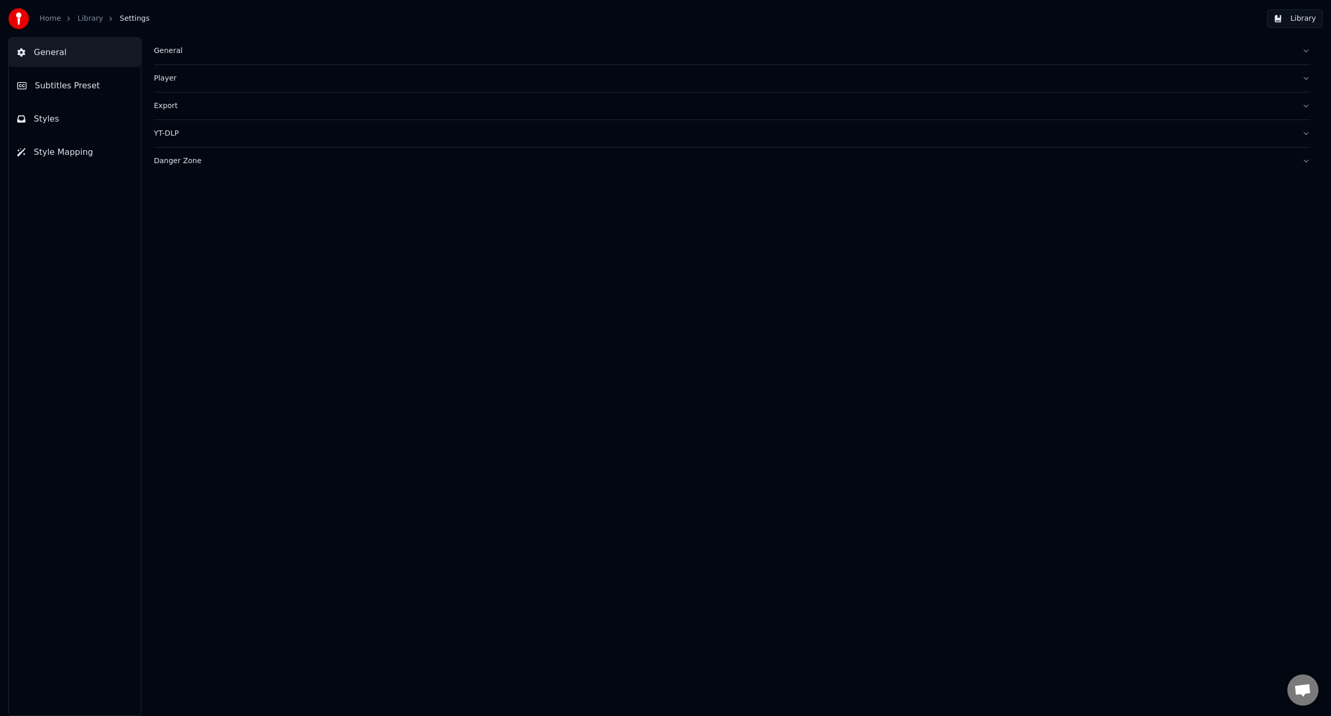
scroll to position [0, 0]
click at [1309, 21] on button "Library" at bounding box center [1295, 18] width 56 height 19
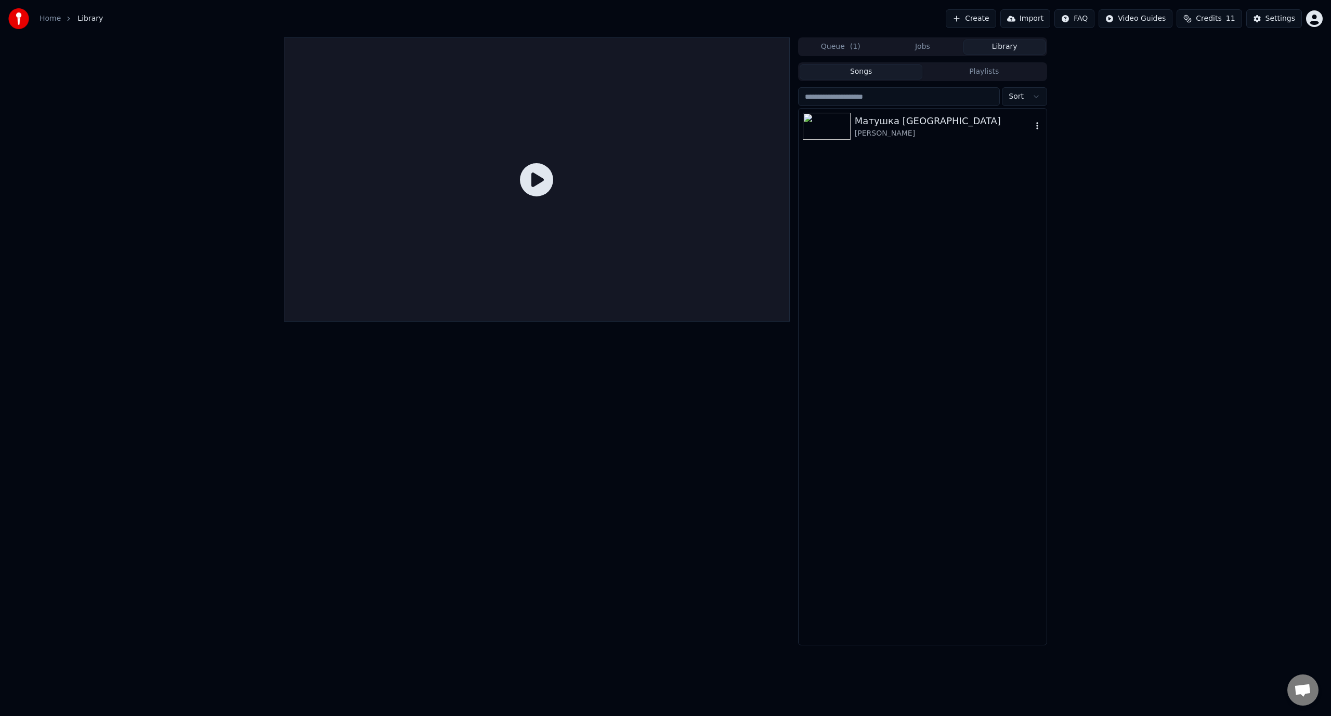
click at [934, 131] on div "[PERSON_NAME]" at bounding box center [943, 133] width 177 height 10
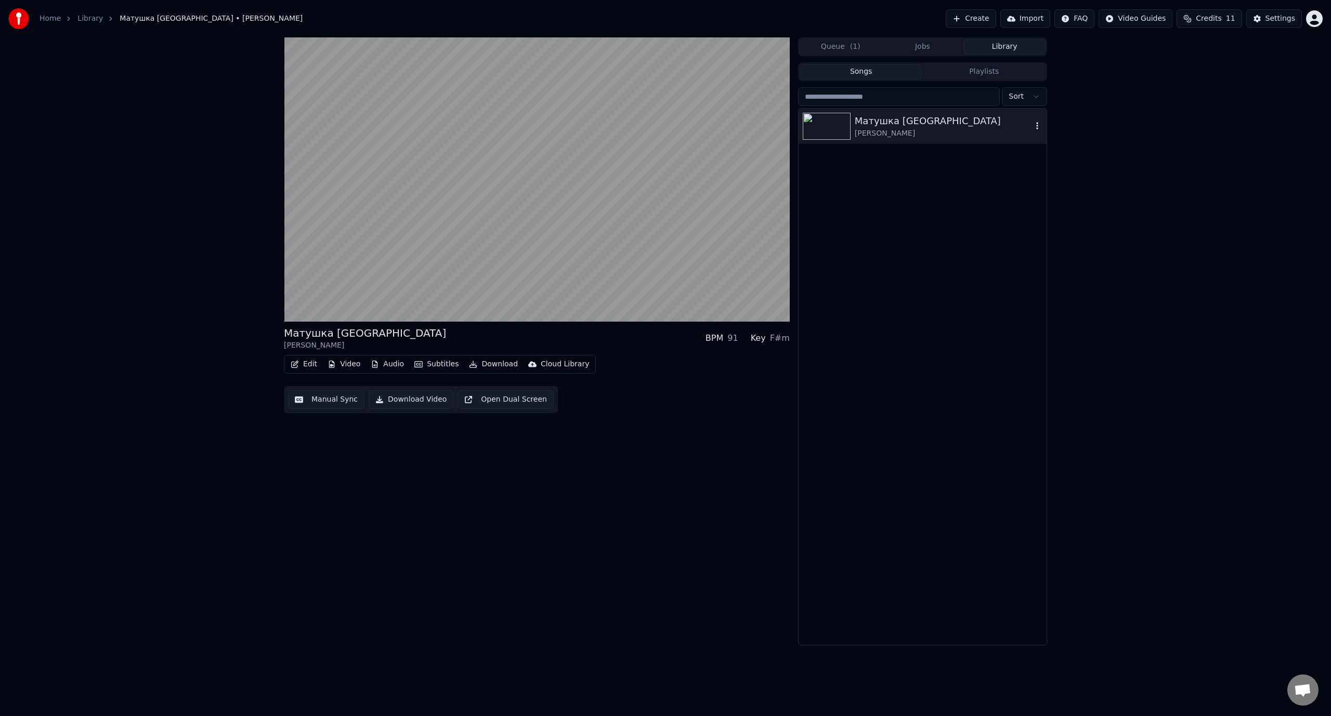
click at [1039, 126] on icon "button" at bounding box center [1037, 126] width 10 height 8
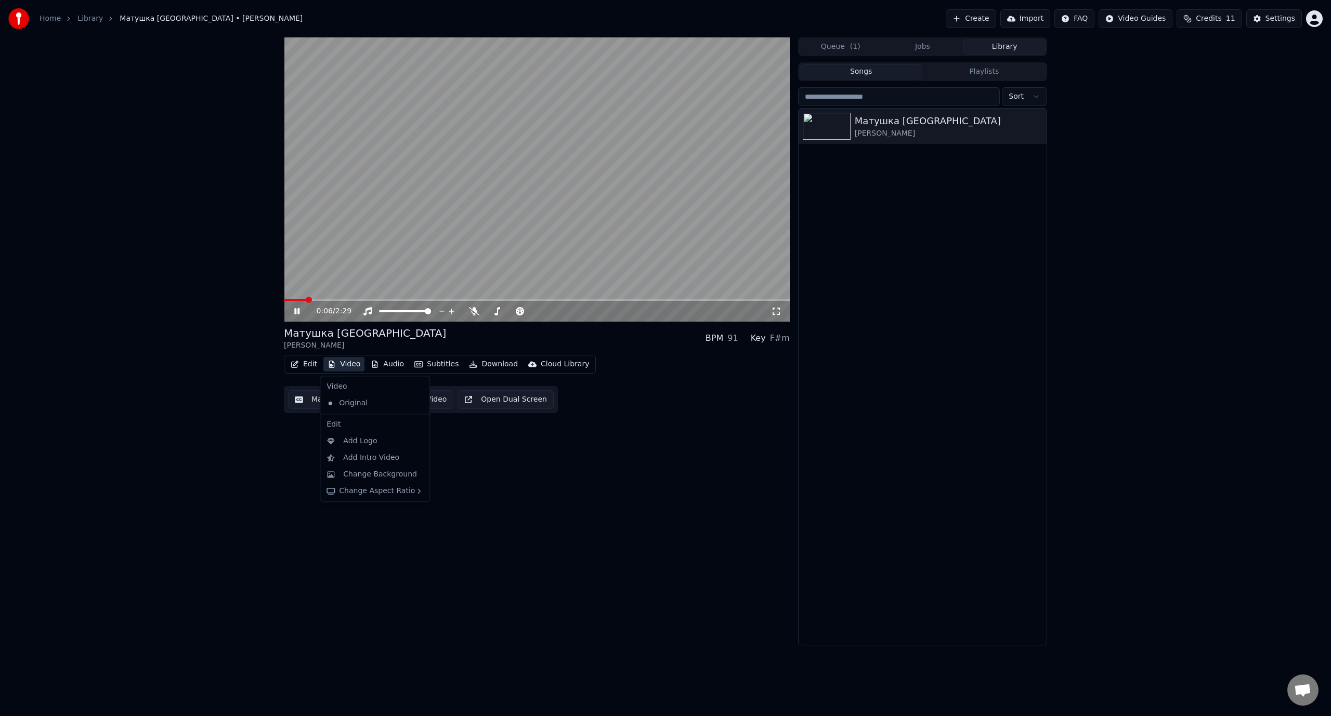
click at [345, 365] on button "Video" at bounding box center [343, 364] width 41 height 15
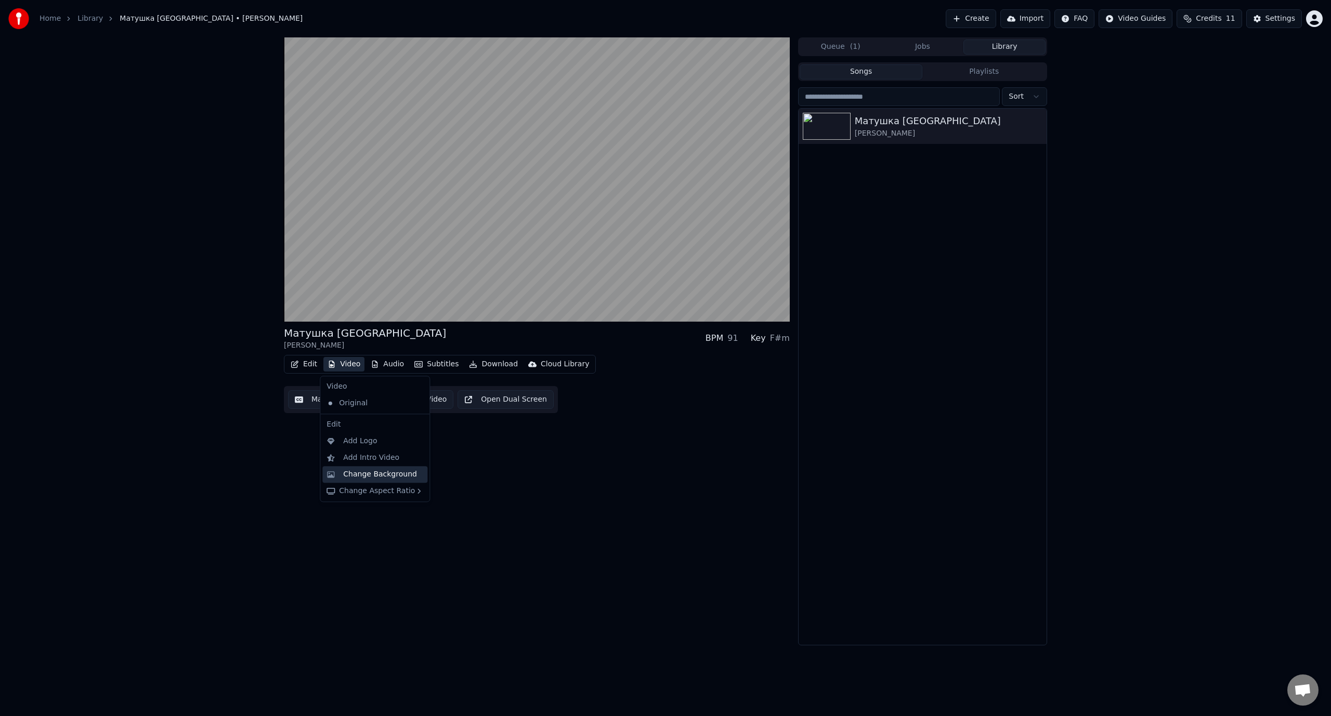
click at [364, 477] on div "Change Background" at bounding box center [380, 474] width 74 height 10
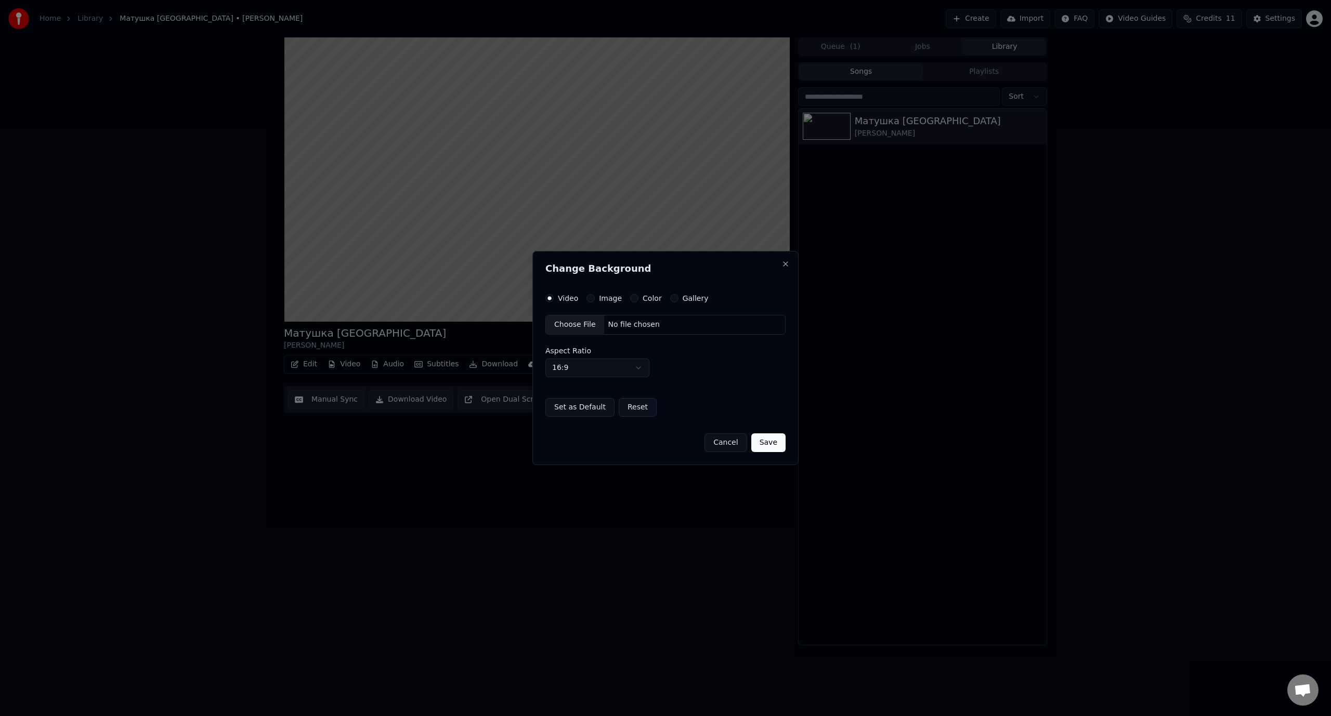
click at [639, 325] on div "No file chosen" at bounding box center [634, 325] width 60 height 10
click at [613, 300] on label "Image" at bounding box center [610, 298] width 23 height 7
click at [595, 300] on button "Image" at bounding box center [590, 298] width 8 height 8
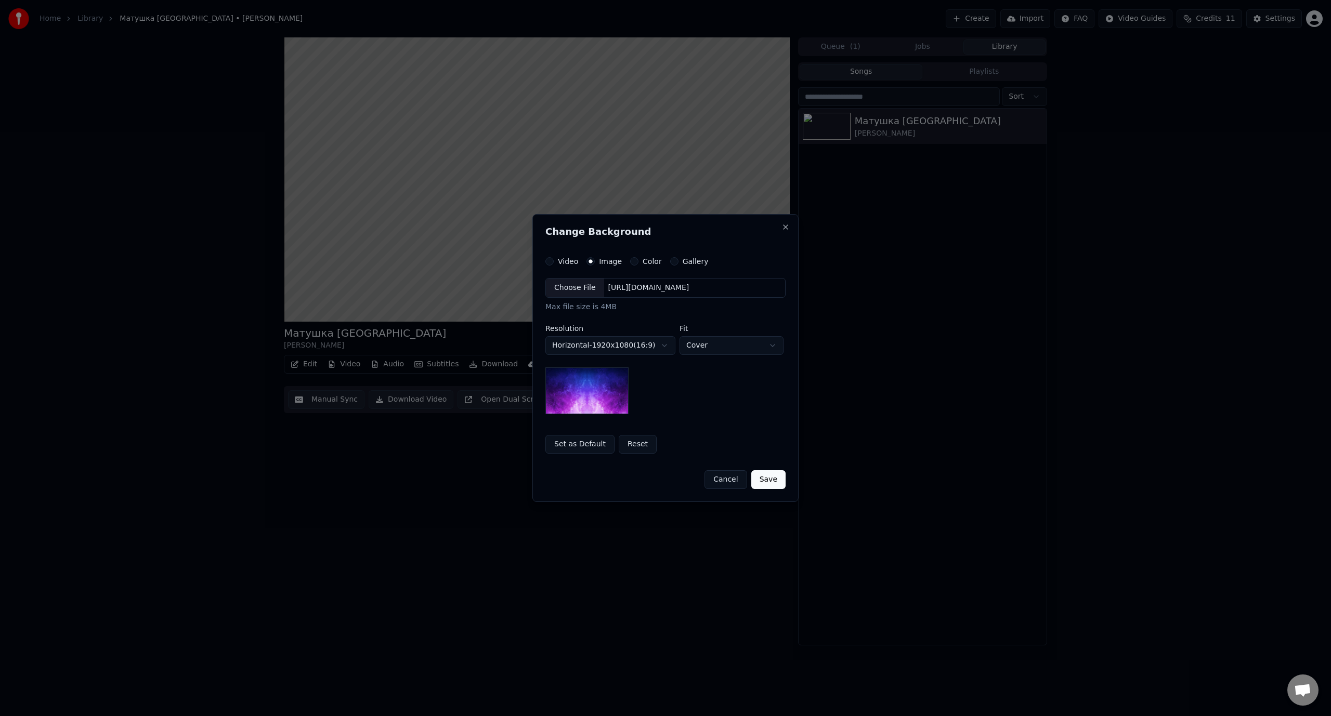
click at [619, 396] on img at bounding box center [586, 391] width 83 height 47
click at [589, 284] on div "Choose File" at bounding box center [575, 288] width 58 height 19
click at [774, 481] on button "Save" at bounding box center [768, 479] width 34 height 19
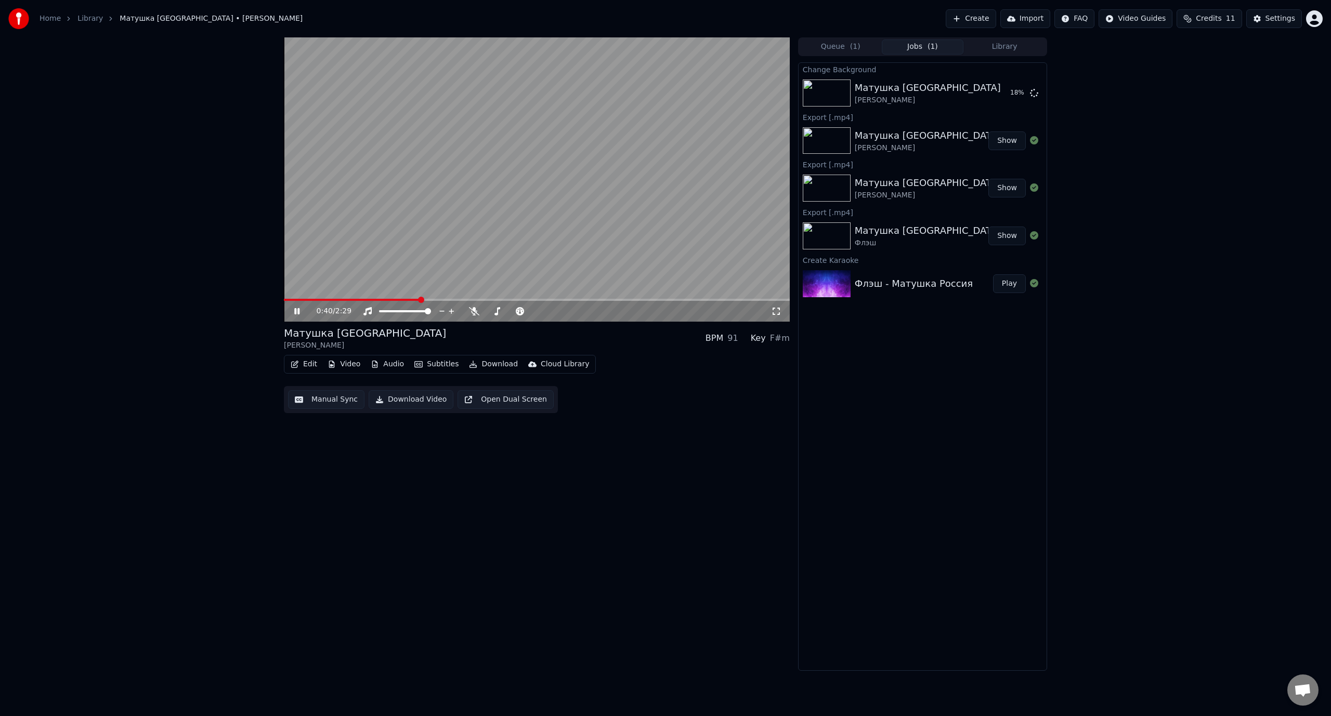
click at [299, 311] on icon at bounding box center [296, 311] width 5 height 6
click at [934, 89] on div "Матушка Россия [PERSON_NAME]" at bounding box center [924, 93] width 138 height 25
click at [349, 364] on button "Video" at bounding box center [343, 364] width 41 height 15
click at [398, 490] on div "Change Background" at bounding box center [380, 491] width 74 height 10
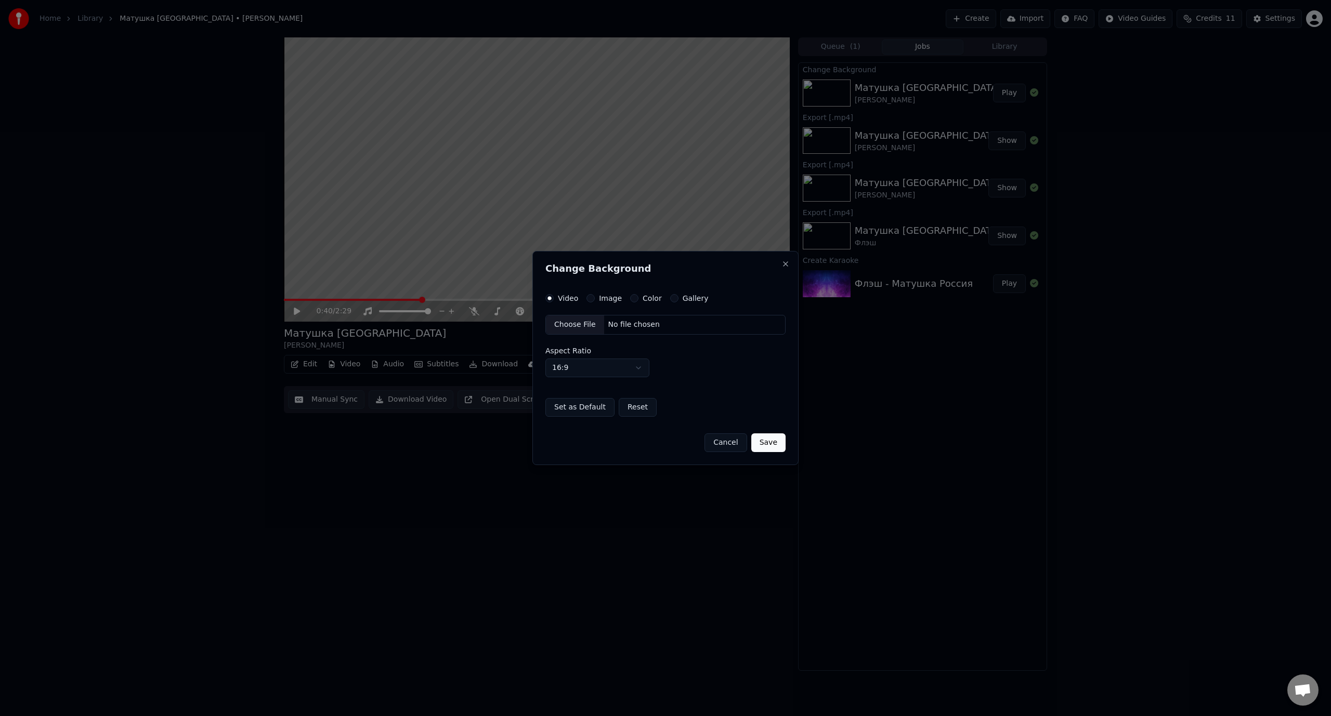
click at [699, 298] on label "Gallery" at bounding box center [696, 298] width 26 height 7
click at [678, 298] on button "Gallery" at bounding box center [674, 298] width 8 height 8
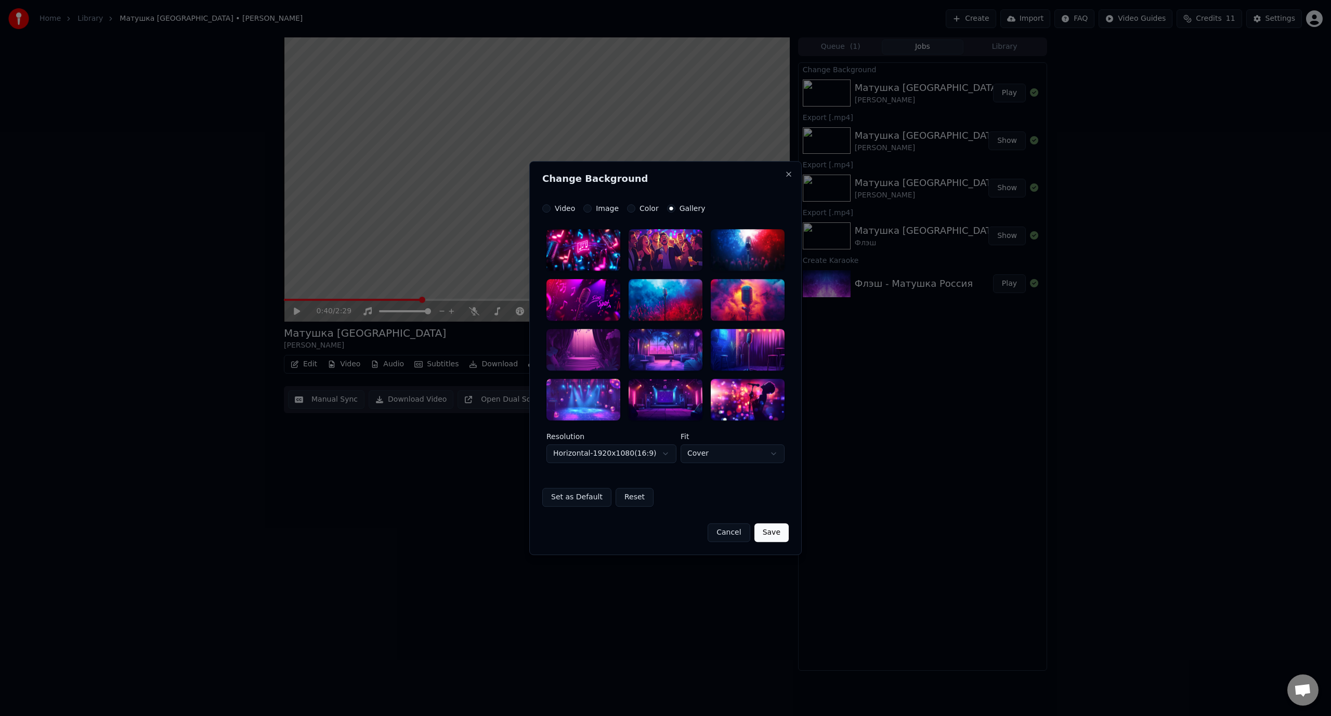
click at [609, 207] on label "Image" at bounding box center [607, 208] width 23 height 7
click at [592, 207] on button "Image" at bounding box center [587, 208] width 8 height 8
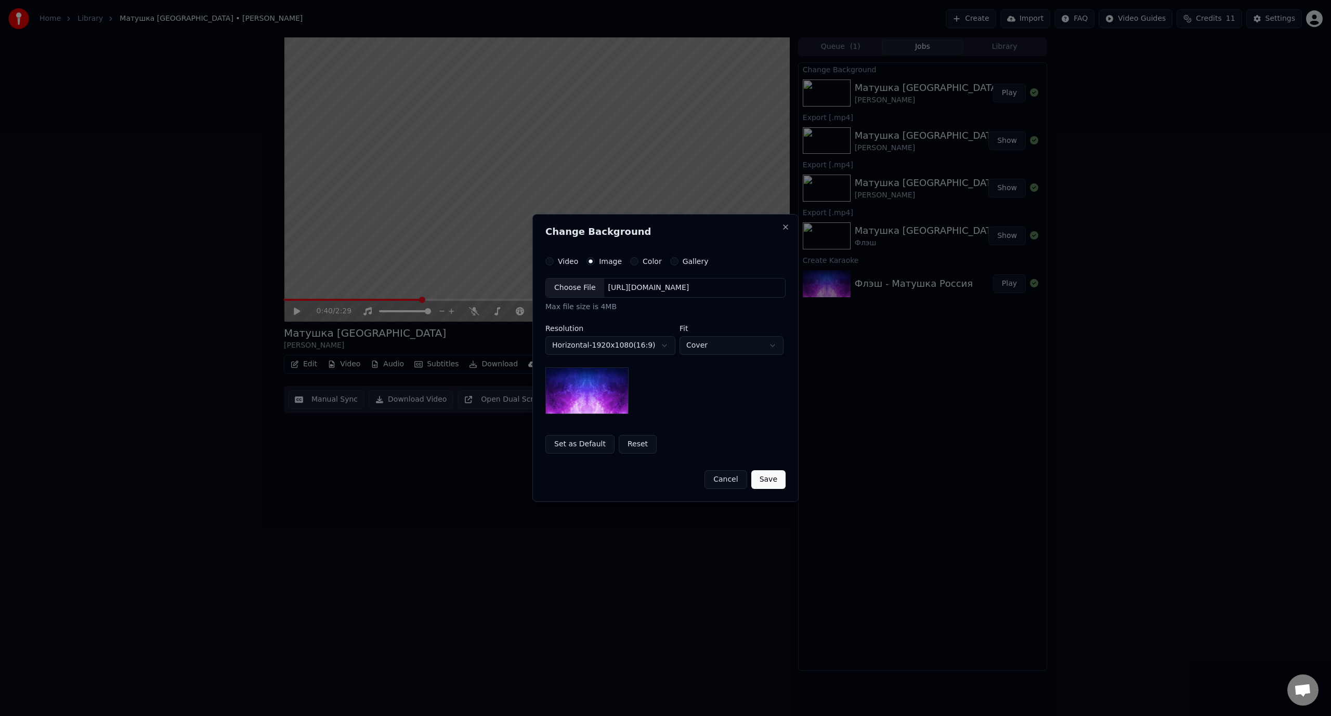
click at [587, 286] on div "Choose File" at bounding box center [575, 288] width 58 height 19
click at [582, 442] on button "Set as Default" at bounding box center [579, 444] width 69 height 19
click at [777, 485] on button "Save" at bounding box center [768, 479] width 34 height 19
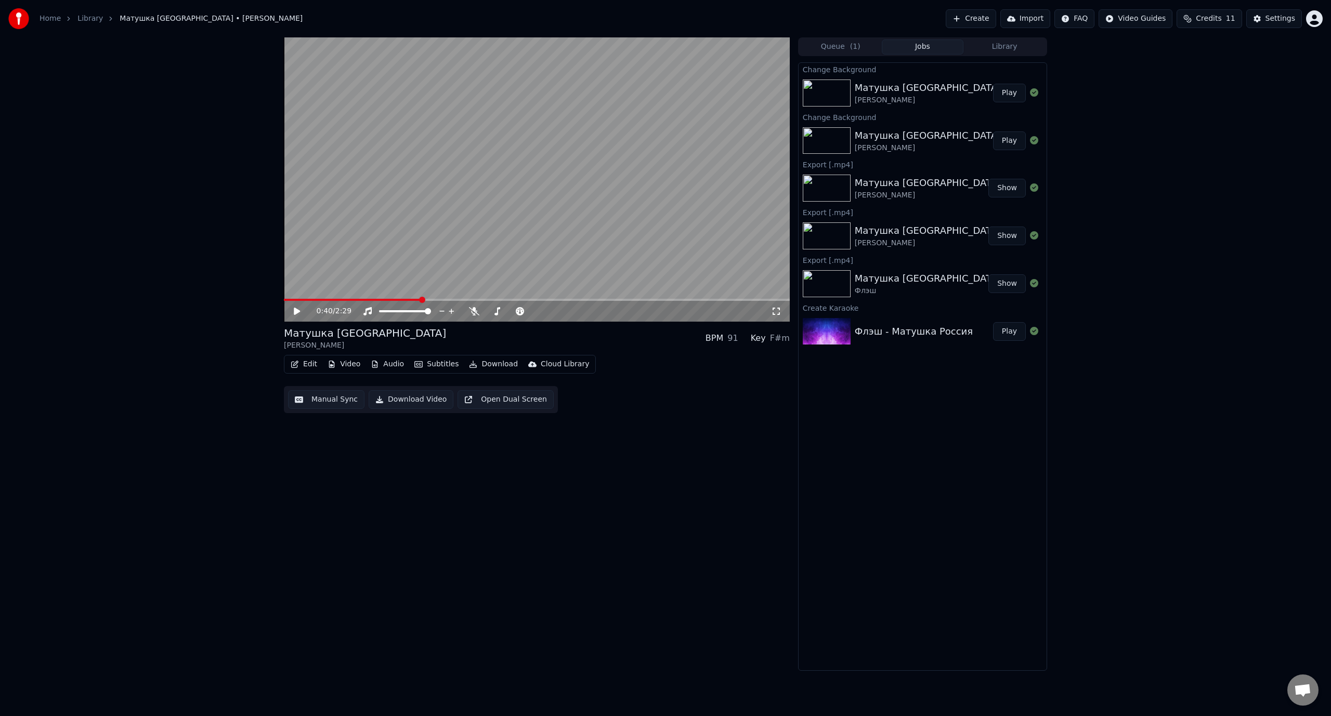
click at [949, 94] on div "Матушка Россия [PERSON_NAME]" at bounding box center [924, 93] width 138 height 25
click at [487, 364] on button "Download" at bounding box center [493, 364] width 57 height 15
click at [500, 385] on div "Video [.mp4]" at bounding box center [502, 387] width 47 height 10
click at [1009, 236] on button "Show" at bounding box center [1006, 236] width 37 height 19
click at [1008, 90] on button "Show" at bounding box center [1006, 93] width 37 height 19
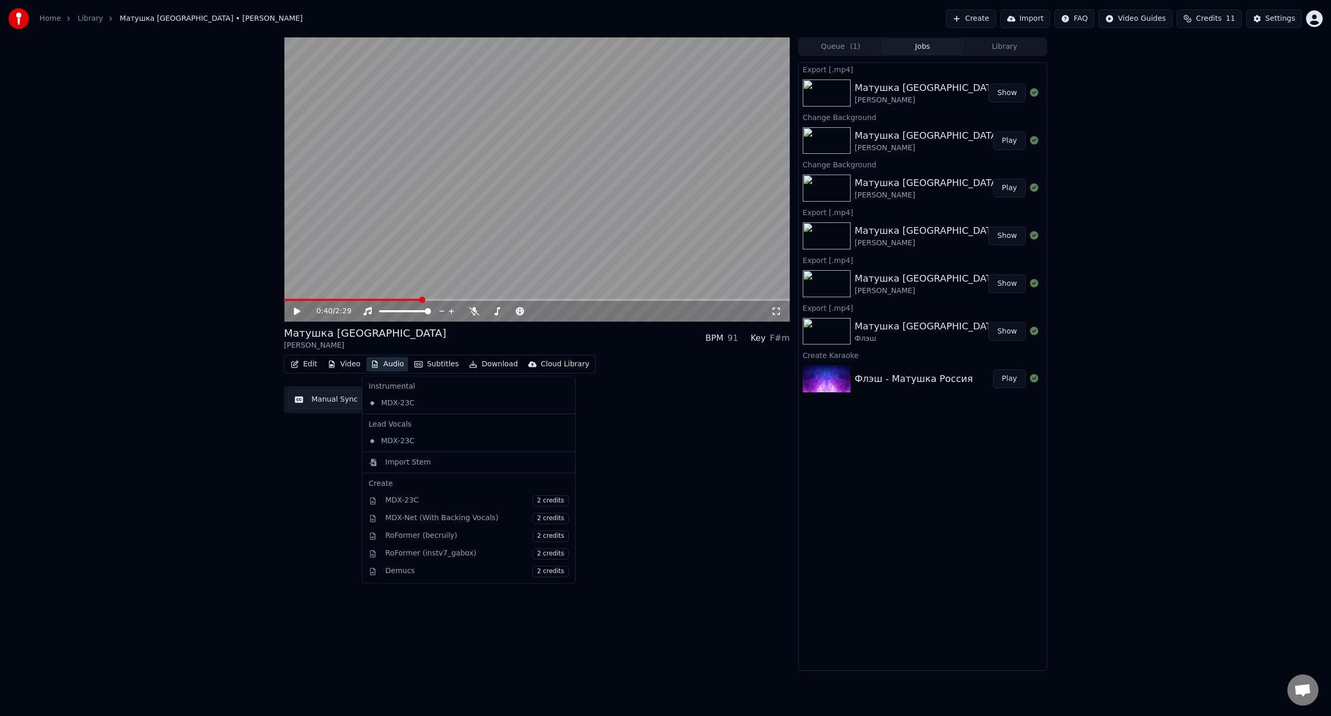
click at [385, 362] on button "Audio" at bounding box center [388, 364] width 42 height 15
click at [300, 464] on div "0:40 / 2:29 Матушка Россия [PERSON_NAME] BPM 91 Key F#m Edit Video Audio Subtit…" at bounding box center [537, 354] width 506 height 634
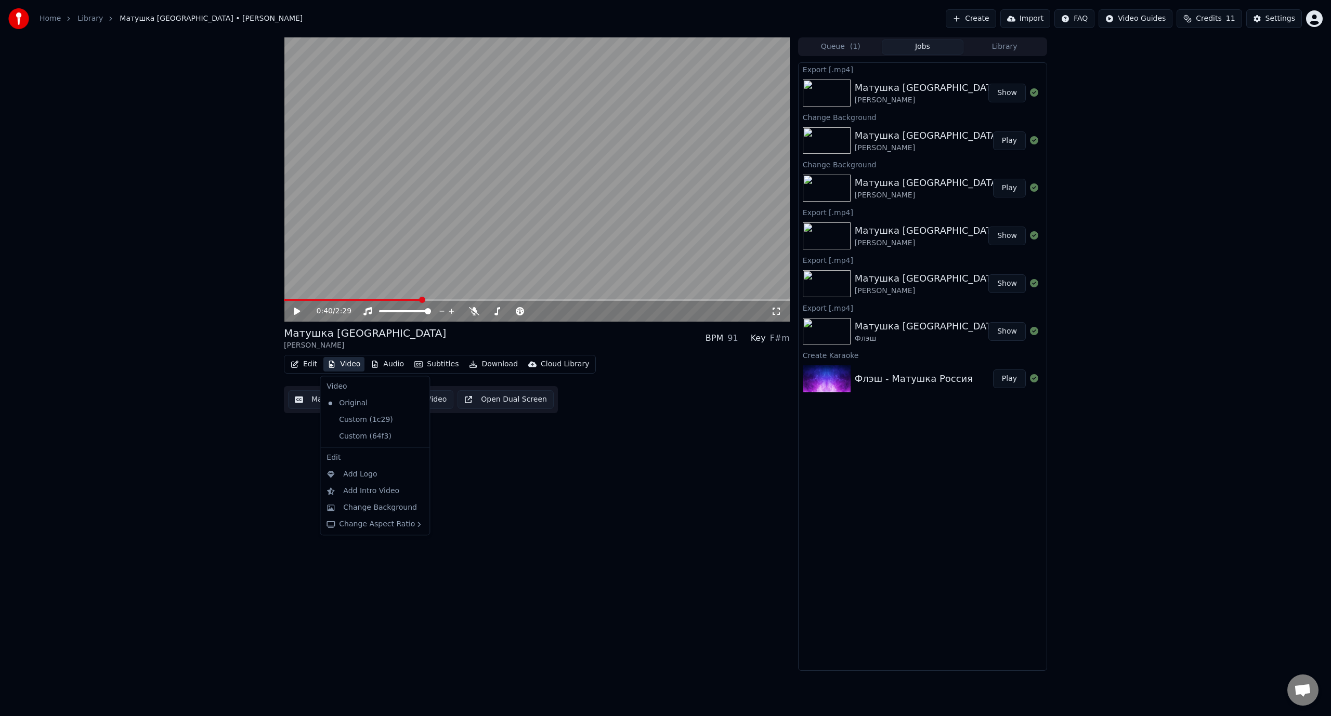
click at [350, 362] on button "Video" at bounding box center [343, 364] width 41 height 15
click at [367, 489] on div "Add Intro Video" at bounding box center [371, 491] width 56 height 10
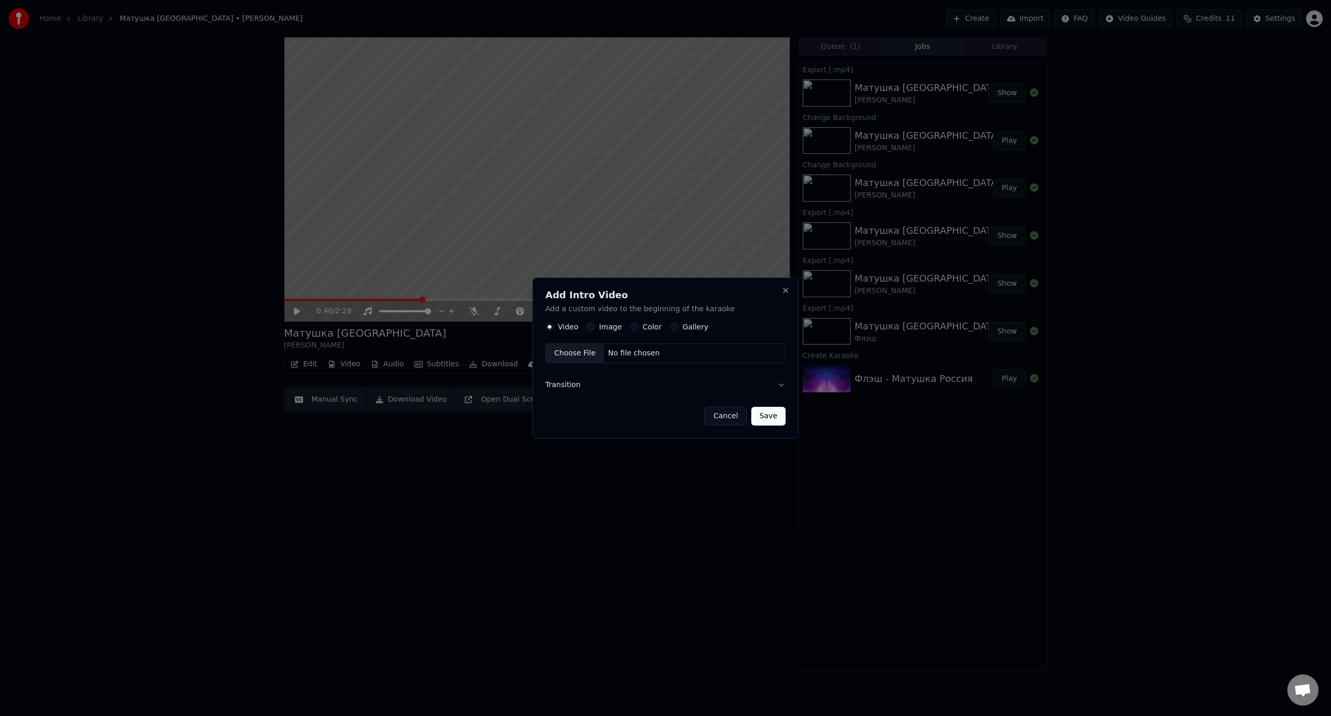
click at [608, 327] on label "Image" at bounding box center [610, 326] width 23 height 7
click at [595, 327] on button "Image" at bounding box center [590, 327] width 8 height 8
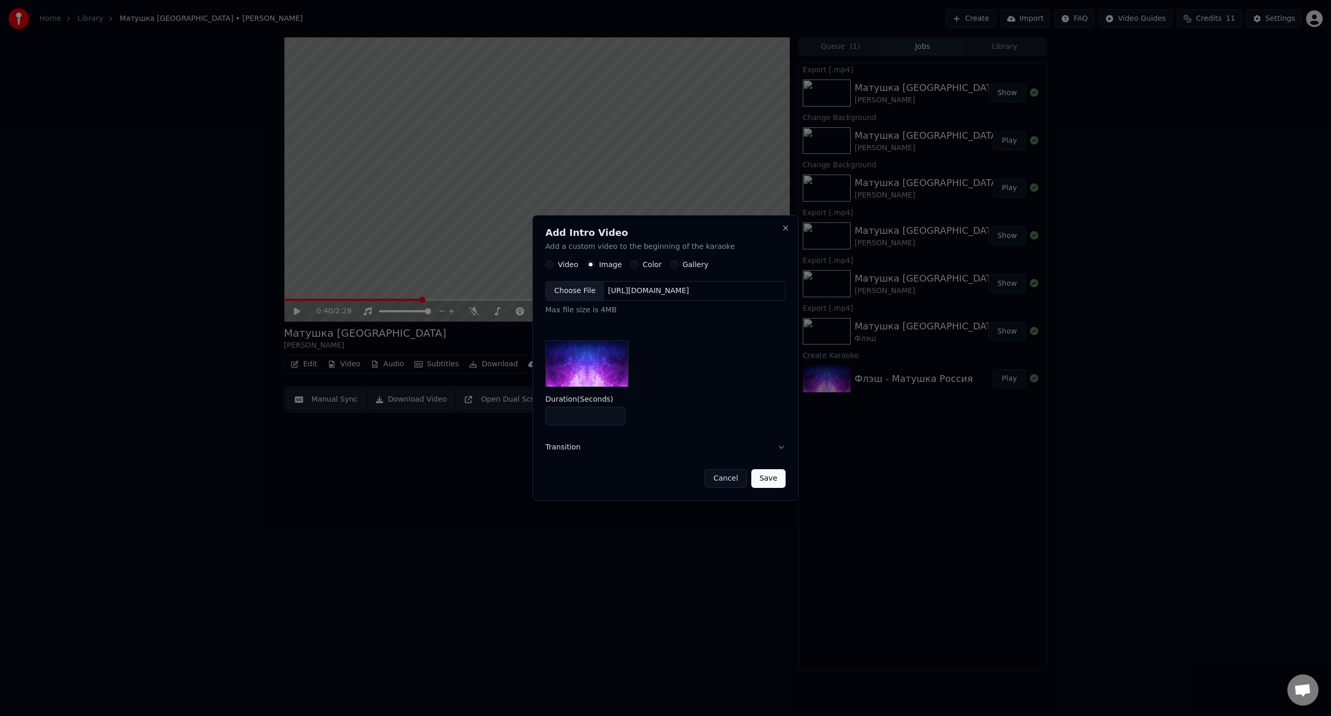
click at [586, 371] on img at bounding box center [586, 364] width 83 height 47
click at [579, 289] on div "Choose File" at bounding box center [575, 291] width 58 height 19
click at [566, 448] on button "Transition" at bounding box center [665, 447] width 240 height 27
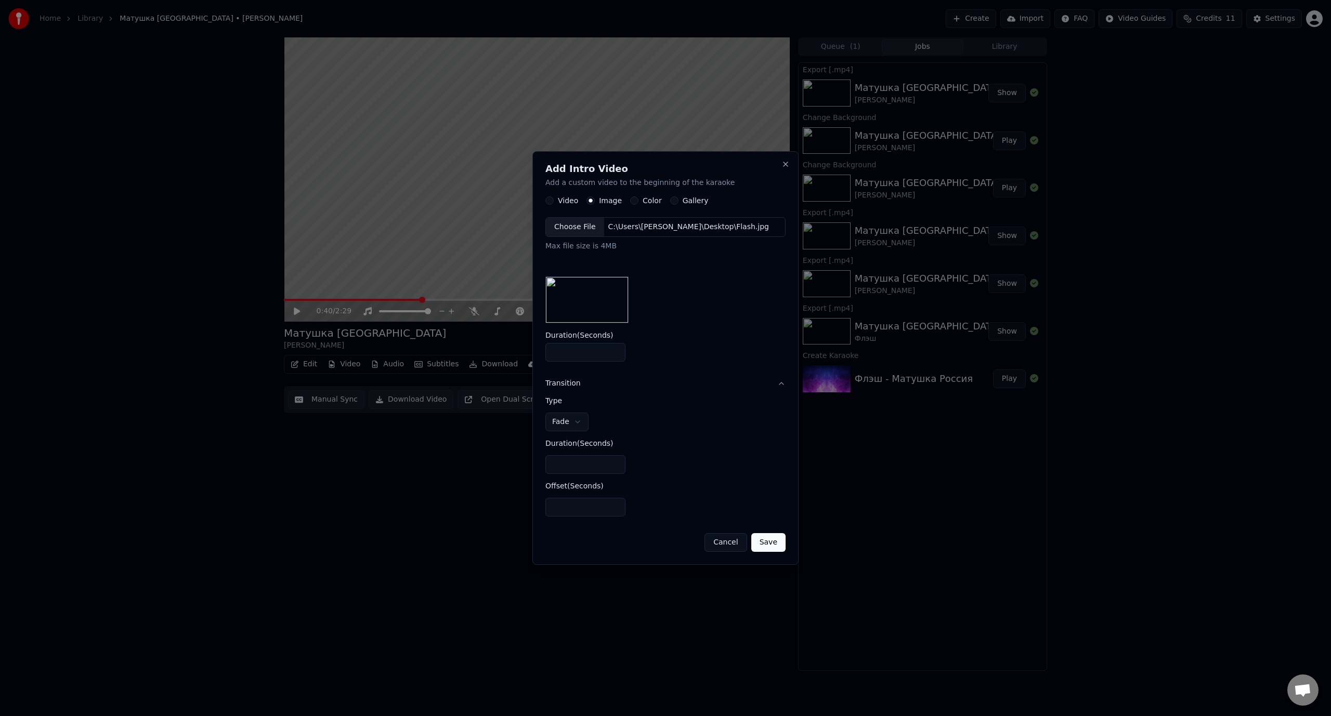
click at [773, 544] on button "Save" at bounding box center [768, 542] width 34 height 19
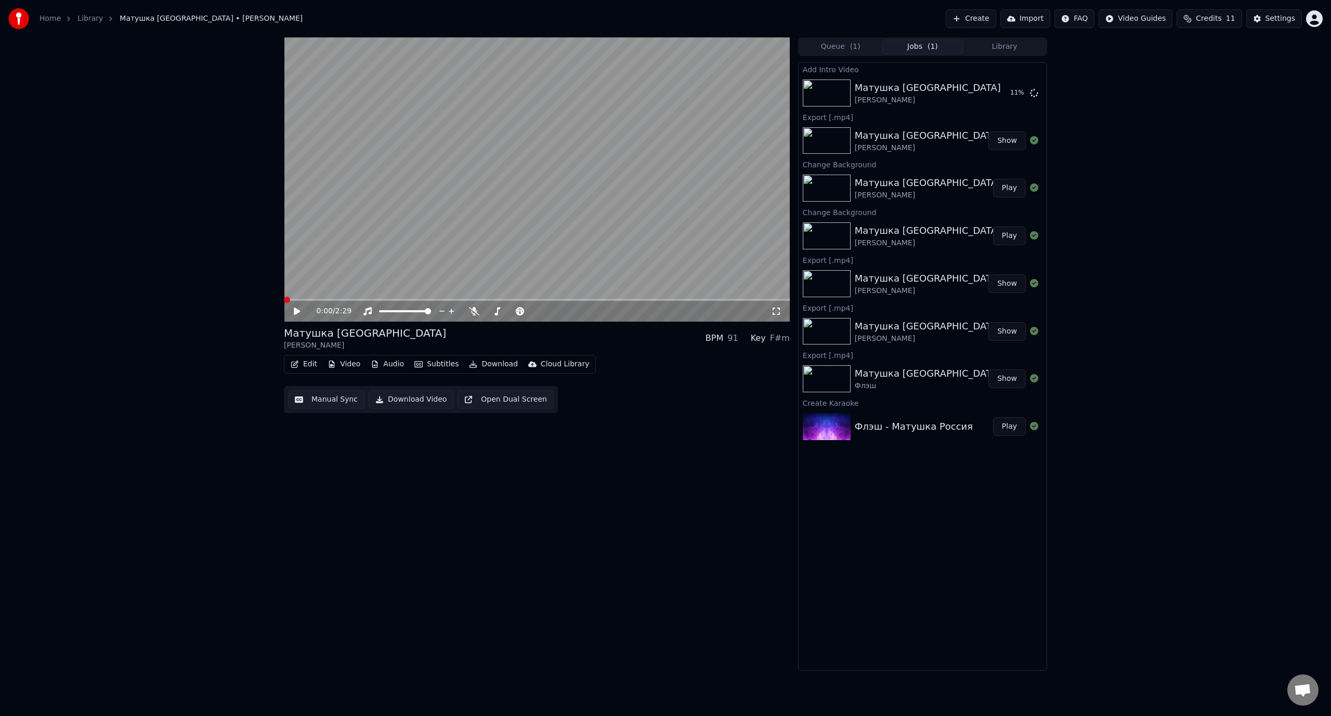
click at [284, 302] on span at bounding box center [287, 300] width 6 height 6
click at [298, 312] on icon at bounding box center [296, 311] width 5 height 6
click at [284, 301] on span at bounding box center [287, 300] width 6 height 6
click at [296, 311] on icon at bounding box center [297, 311] width 6 height 7
click at [296, 311] on icon at bounding box center [296, 311] width 5 height 6
